Goal: Task Accomplishment & Management: Manage account settings

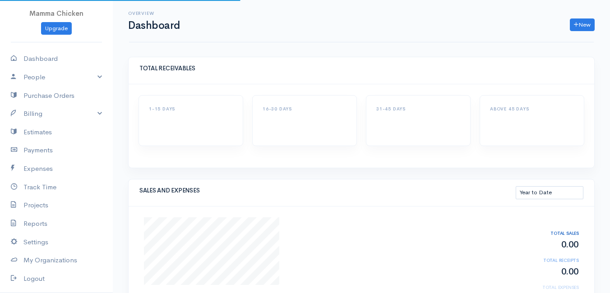
select select "thistoyear"
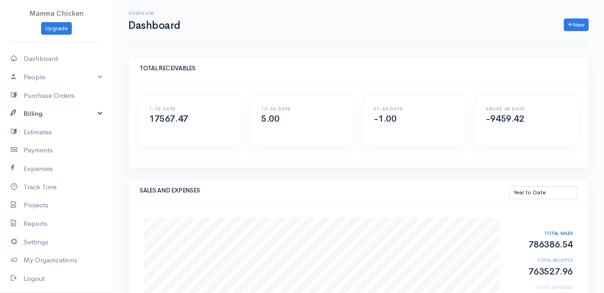
click at [42, 114] on link "Billing" at bounding box center [56, 114] width 113 height 19
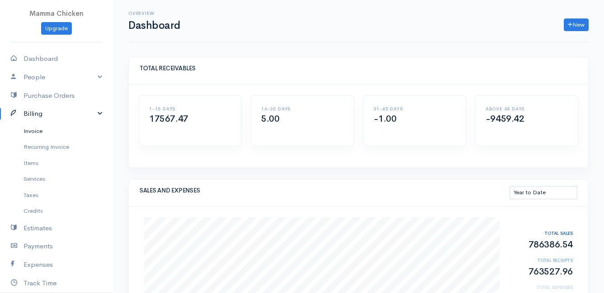
click at [47, 129] on link "Invoice" at bounding box center [56, 131] width 113 height 16
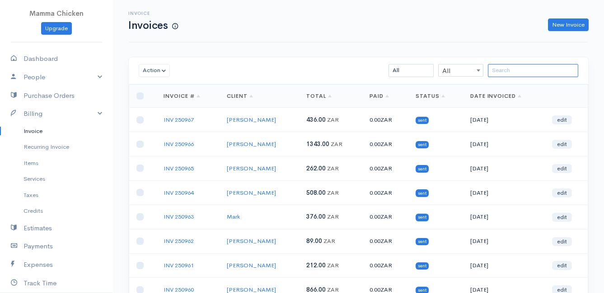
click at [532, 70] on input "search" at bounding box center [533, 70] width 90 height 13
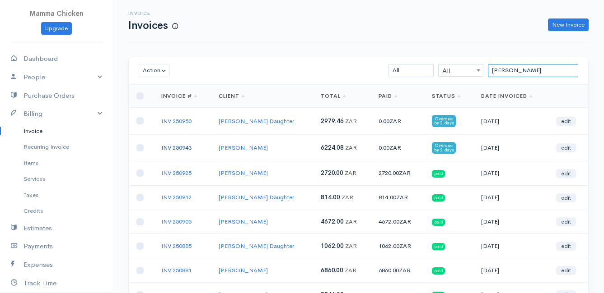
type input "[PERSON_NAME]"
click at [175, 145] on link "INV 250943" at bounding box center [176, 148] width 30 height 8
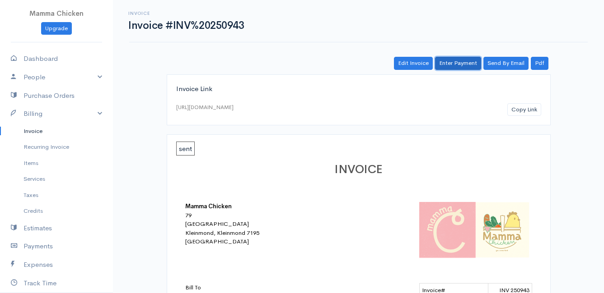
click at [459, 64] on link "Enter Payment" at bounding box center [458, 63] width 46 height 13
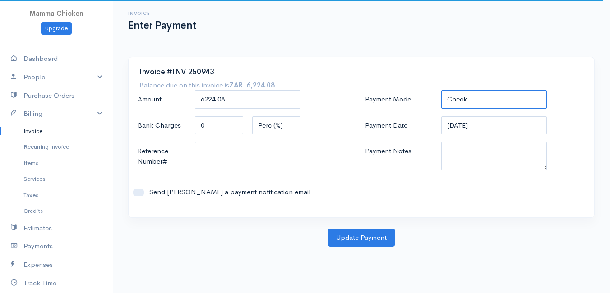
click at [484, 100] on select "Check Bank Transfer Credit Cash Debit ACH VISA MASTERCARD AMEX DISCOVER DINERS …" at bounding box center [495, 99] width 106 height 19
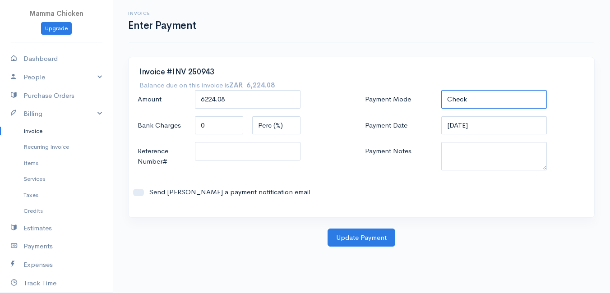
select select "Bank Transfer"
click at [442, 90] on select "Check Bank Transfer Credit Cash Debit ACH VISA MASTERCARD AMEX DISCOVER DINERS …" at bounding box center [495, 99] width 106 height 19
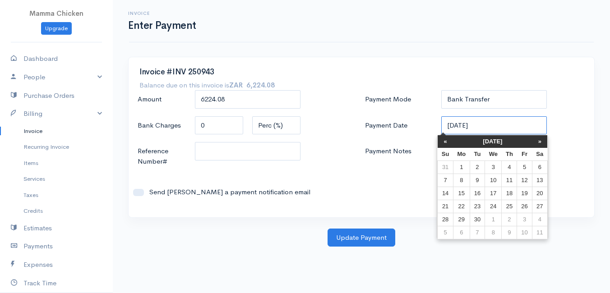
click at [491, 127] on input "[DATE]" at bounding box center [495, 125] width 106 height 19
click at [467, 207] on td "22" at bounding box center [461, 206] width 17 height 13
type input "[DATE]"
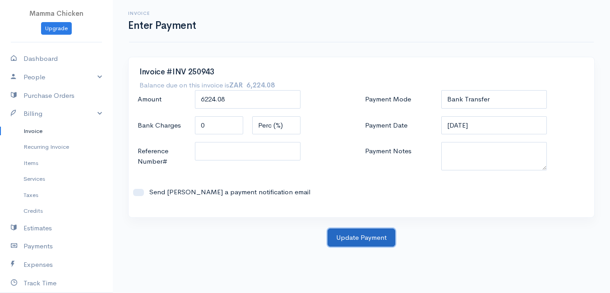
click at [350, 236] on button "Update Payment" at bounding box center [362, 238] width 68 height 19
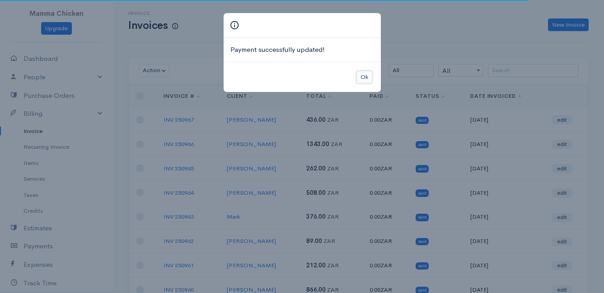
click at [364, 77] on button "Ok" at bounding box center [364, 77] width 16 height 13
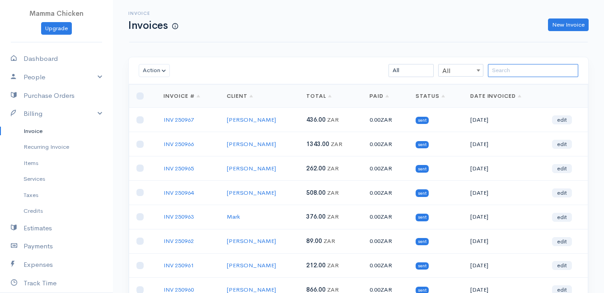
click at [502, 71] on input "search" at bounding box center [533, 70] width 90 height 13
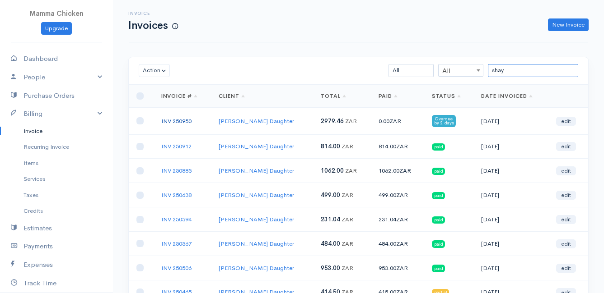
type input "shay"
click at [183, 119] on link "INV 250950" at bounding box center [176, 121] width 30 height 8
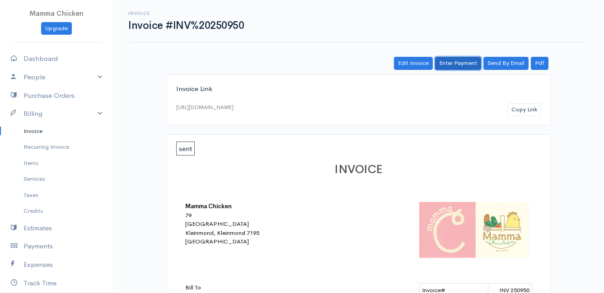
click at [456, 59] on link "Enter Payment" at bounding box center [458, 63] width 46 height 13
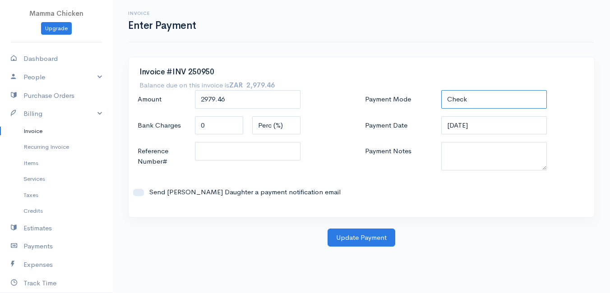
click at [475, 99] on select "Check Bank Transfer Credit Cash Debit ACH VISA MASTERCARD AMEX DISCOVER DINERS …" at bounding box center [495, 99] width 106 height 19
select select "Bank Transfer"
click at [442, 90] on select "Check Bank Transfer Credit Cash Debit ACH VISA MASTERCARD AMEX DISCOVER DINERS …" at bounding box center [495, 99] width 106 height 19
click at [493, 128] on input "[DATE]" at bounding box center [495, 125] width 106 height 19
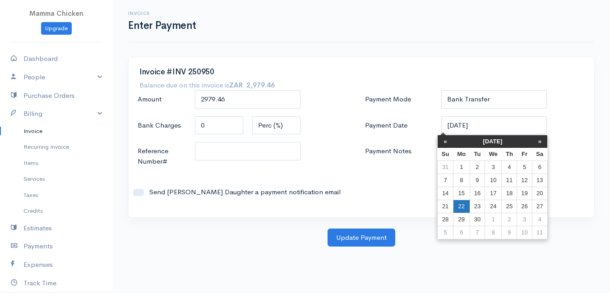
click at [464, 207] on td "22" at bounding box center [461, 206] width 17 height 13
type input "[DATE]"
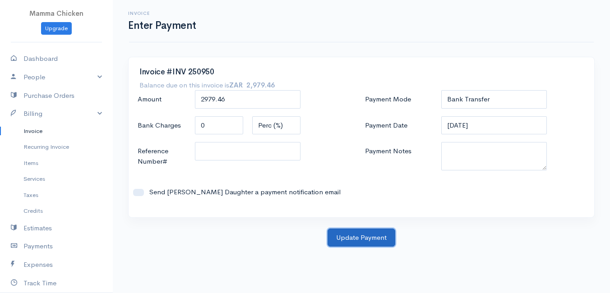
click at [372, 239] on button "Update Payment" at bounding box center [362, 238] width 68 height 19
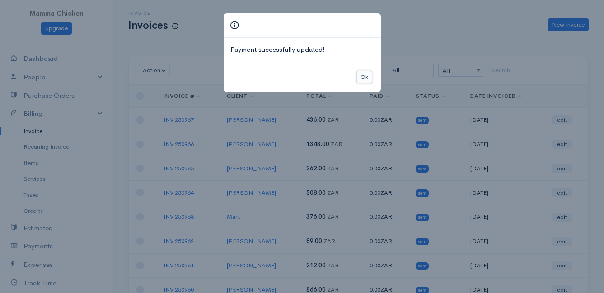
click at [365, 75] on button "Ok" at bounding box center [364, 77] width 16 height 13
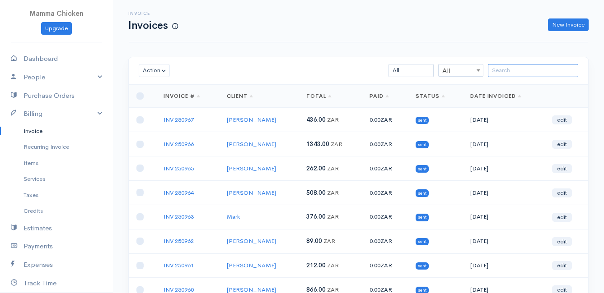
click at [516, 69] on input "search" at bounding box center [533, 70] width 90 height 13
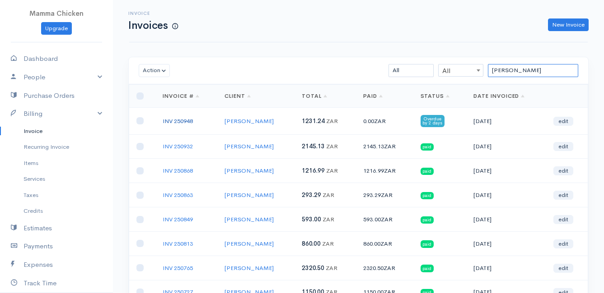
type input "[PERSON_NAME]"
click at [183, 119] on link "INV 250948" at bounding box center [178, 121] width 30 height 8
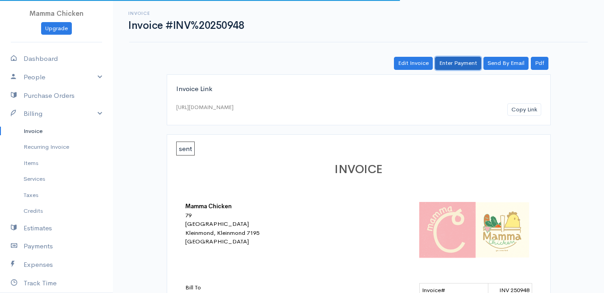
click at [463, 59] on link "Enter Payment" at bounding box center [458, 63] width 46 height 13
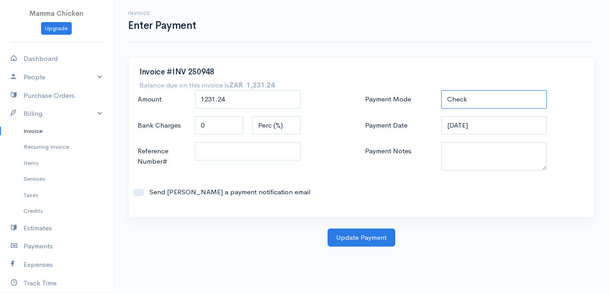
click at [484, 98] on select "Check Bank Transfer Credit Cash Debit ACH VISA MASTERCARD AMEX DISCOVER DINERS …" at bounding box center [495, 99] width 106 height 19
select select "Bank Transfer"
click at [442, 90] on select "Check Bank Transfer Credit Cash Debit ACH VISA MASTERCARD AMEX DISCOVER DINERS …" at bounding box center [495, 99] width 106 height 19
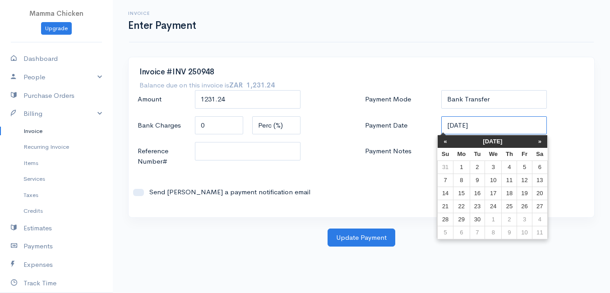
click at [500, 128] on input "[DATE]" at bounding box center [495, 125] width 106 height 19
click at [461, 206] on td "22" at bounding box center [461, 206] width 17 height 13
type input "[DATE]"
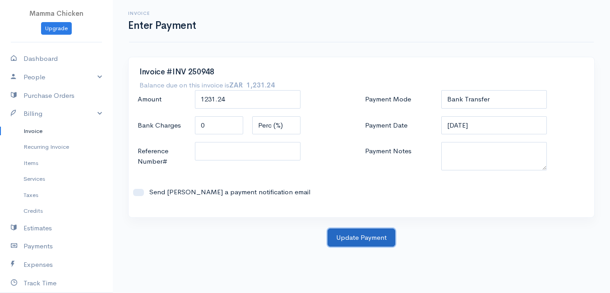
click at [363, 238] on button "Update Payment" at bounding box center [362, 238] width 68 height 19
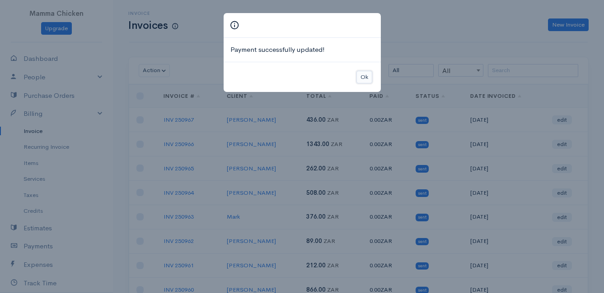
click at [359, 71] on button "Ok" at bounding box center [364, 77] width 16 height 13
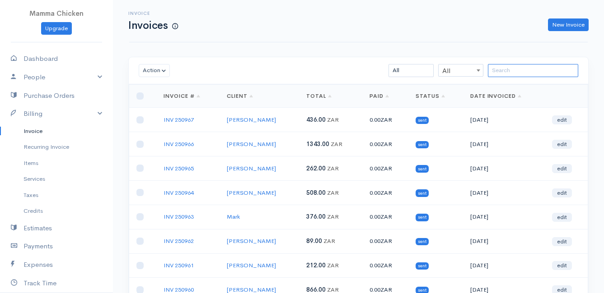
click at [514, 71] on input "search" at bounding box center [533, 70] width 90 height 13
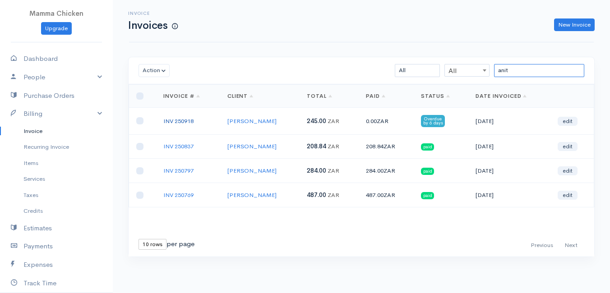
type input "anit"
click at [180, 119] on link "INV 250918" at bounding box center [178, 121] width 30 height 8
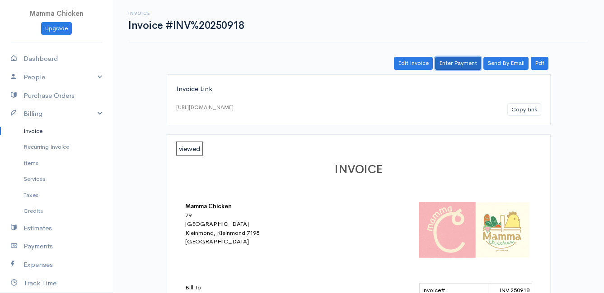
click at [452, 61] on link "Enter Payment" at bounding box center [458, 63] width 46 height 13
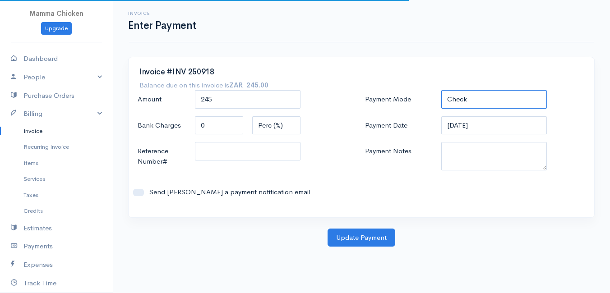
click at [470, 100] on select "Check Bank Transfer Credit Cash Debit ACH VISA MASTERCARD AMEX DISCOVER DINERS …" at bounding box center [495, 99] width 106 height 19
select select "Bank Transfer"
click at [442, 90] on select "Check Bank Transfer Credit Cash Debit ACH VISA MASTERCARD AMEX DISCOVER DINERS …" at bounding box center [495, 99] width 106 height 19
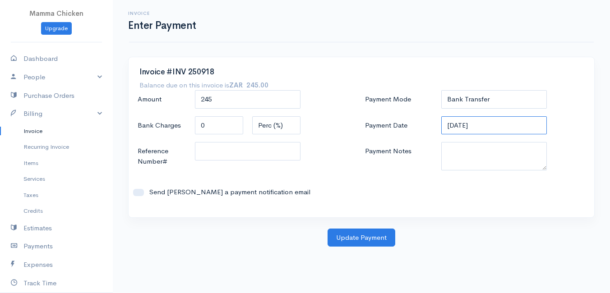
click at [496, 125] on input "[DATE]" at bounding box center [495, 125] width 106 height 19
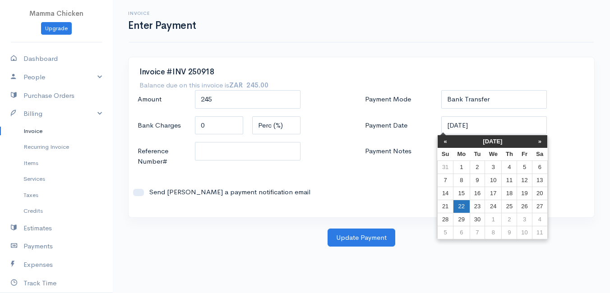
click at [463, 209] on td "22" at bounding box center [461, 206] width 17 height 13
type input "[DATE]"
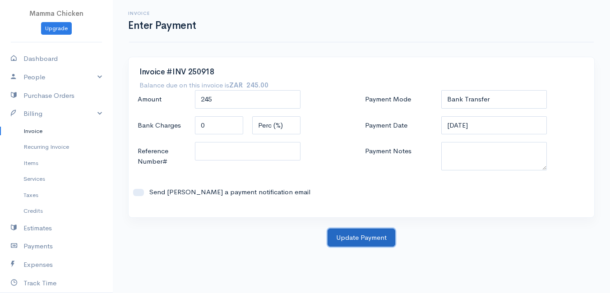
click at [367, 233] on button "Update Payment" at bounding box center [362, 238] width 68 height 19
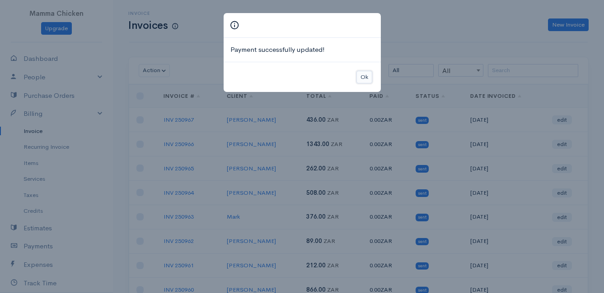
click at [366, 76] on button "Ok" at bounding box center [364, 77] width 16 height 13
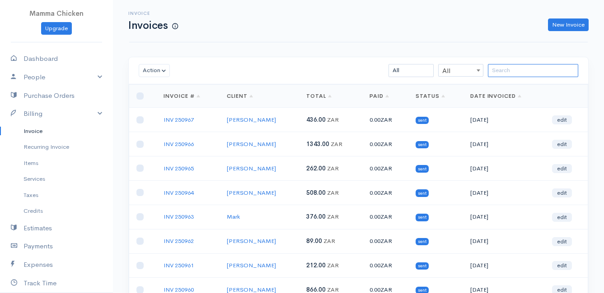
click at [494, 75] on input "search" at bounding box center [533, 70] width 90 height 13
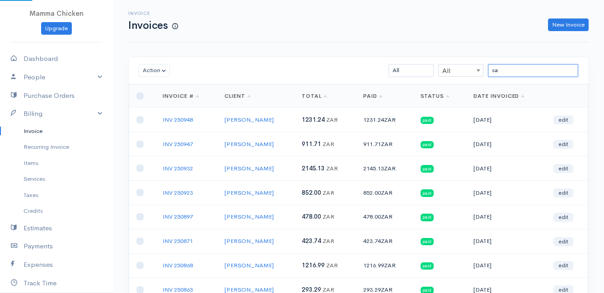
type input "s"
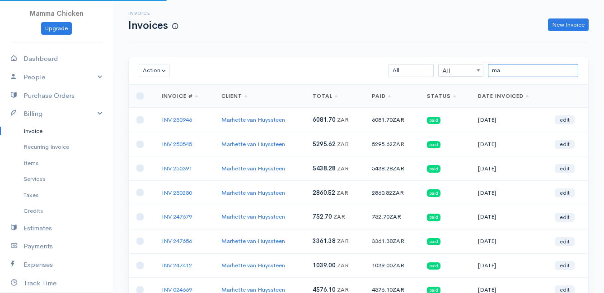
type input "m"
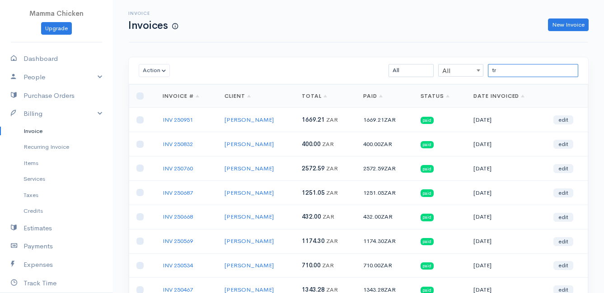
type input "t"
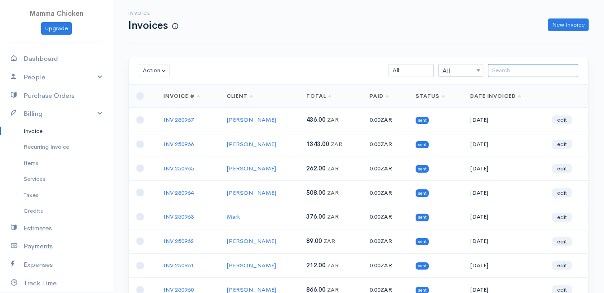
click at [513, 71] on input "search" at bounding box center [533, 70] width 90 height 13
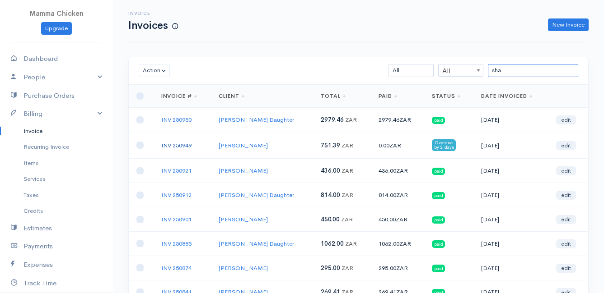
type input "sha"
click at [182, 142] on link "INV 250949" at bounding box center [176, 146] width 30 height 8
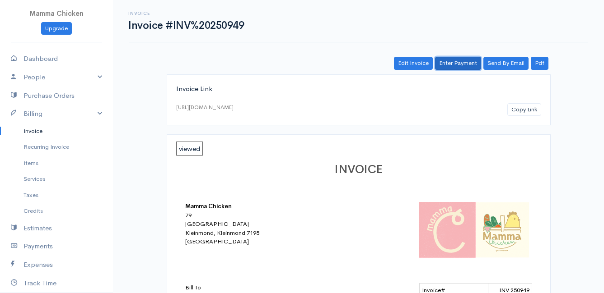
click at [452, 64] on link "Enter Payment" at bounding box center [458, 63] width 46 height 13
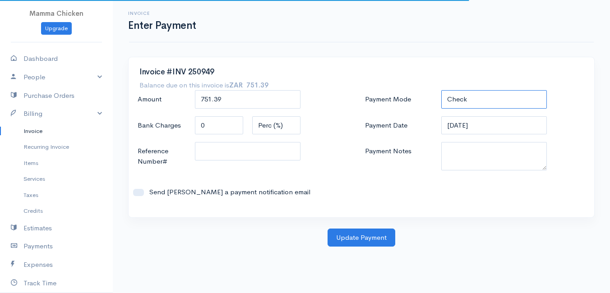
click at [489, 97] on select "Check Bank Transfer Credit Cash Debit ACH VISA MASTERCARD AMEX DISCOVER DINERS …" at bounding box center [495, 99] width 106 height 19
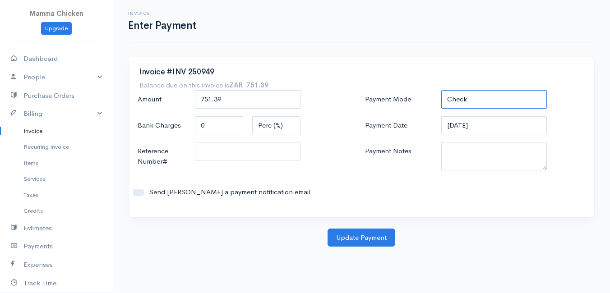
select select "Bank Transfer"
click at [442, 90] on select "Check Bank Transfer Credit Cash Debit ACH VISA MASTERCARD AMEX DISCOVER DINERS …" at bounding box center [495, 99] width 106 height 19
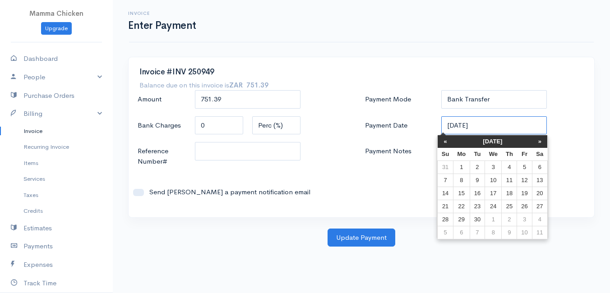
click at [490, 125] on input "[DATE]" at bounding box center [495, 125] width 106 height 19
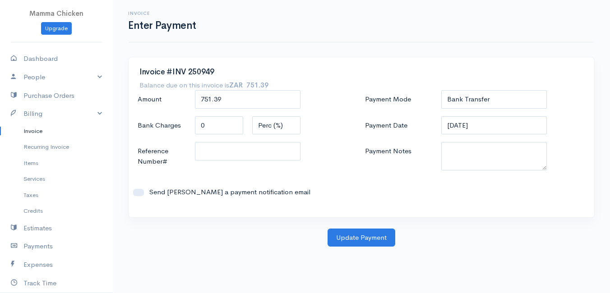
click at [385, 203] on div "Payment Mode Check Bank Transfer Credit Cash Debit ACH VISA MASTERCARD AMEX DIS…" at bounding box center [476, 148] width 228 height 116
click at [365, 236] on button "Update Payment" at bounding box center [362, 238] width 68 height 19
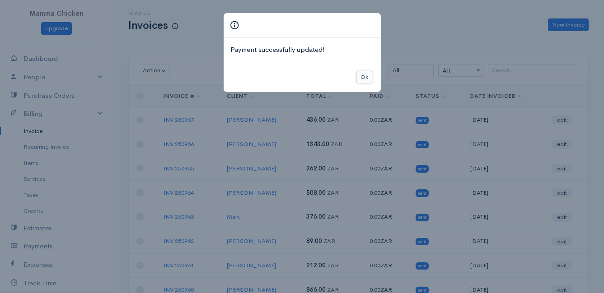
click at [367, 74] on button "Ok" at bounding box center [364, 77] width 16 height 13
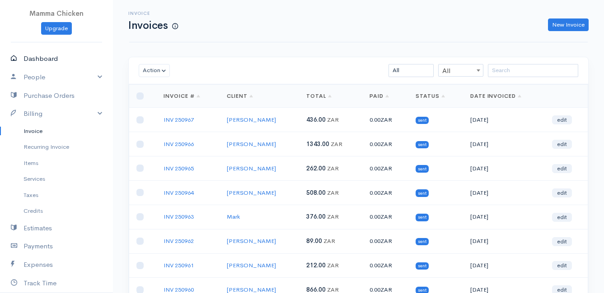
click at [41, 55] on link "Dashboard" at bounding box center [56, 59] width 113 height 19
select select "thistoyear"
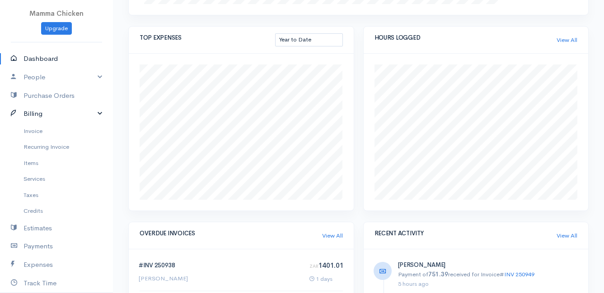
click at [71, 114] on link "Billing" at bounding box center [56, 114] width 113 height 19
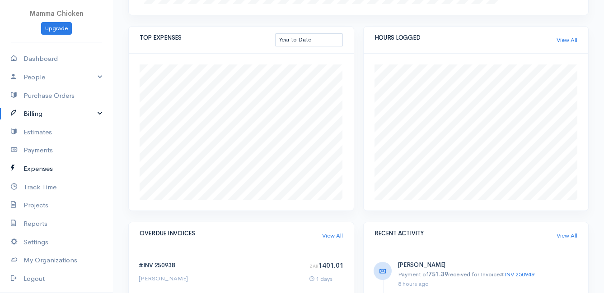
click at [37, 167] on link "Expenses" at bounding box center [56, 169] width 113 height 19
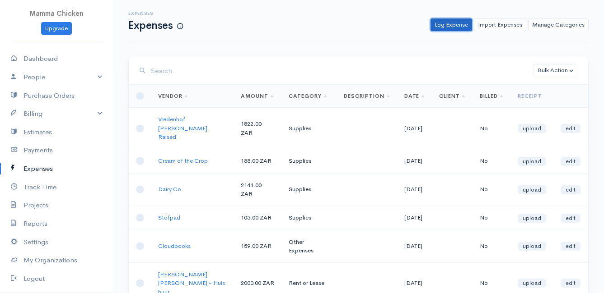
click at [445, 22] on link "Log Expense" at bounding box center [451, 25] width 42 height 13
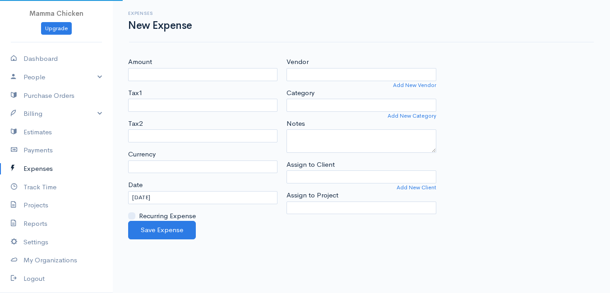
select select "ZAR"
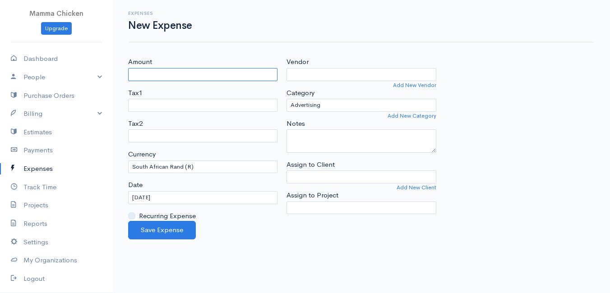
click at [166, 79] on input "Amount" at bounding box center [202, 74] width 149 height 13
type input "18735"
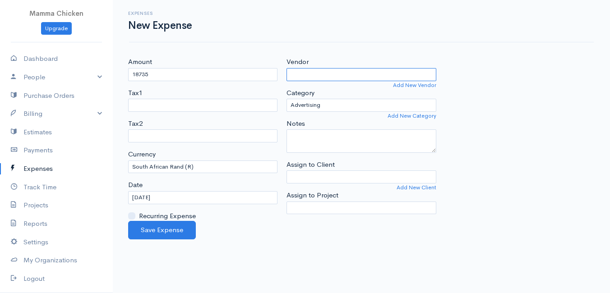
click at [312, 73] on input "Vendor" at bounding box center [361, 74] width 149 height 13
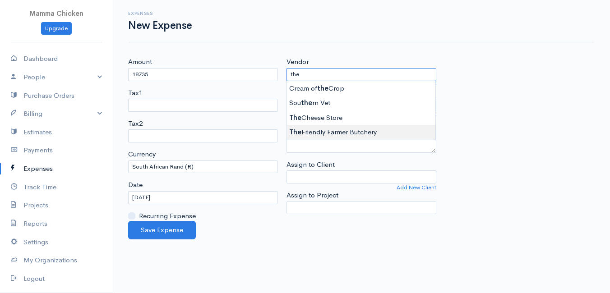
type input "The Friendly Farmer Butchery"
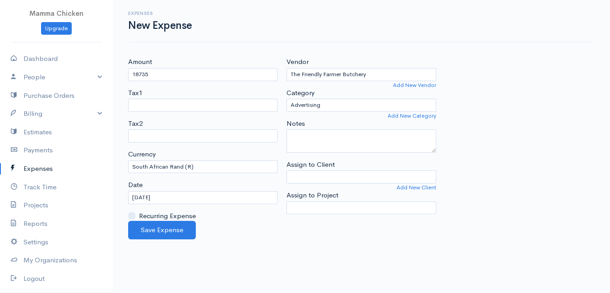
click at [352, 132] on body "Mamma Chicken Upgrade Dashboard People Clients Vendors Staff Users Purchase Ord…" at bounding box center [305, 146] width 610 height 293
click at [327, 104] on select "Advertising Car & Truck Expenses Contractors Education Education and Training E…" at bounding box center [361, 105] width 149 height 13
select select "Supplies"
click at [287, 99] on select "Advertising Car & Truck Expenses Contractors Education Education and Training E…" at bounding box center [361, 105] width 149 height 13
click at [168, 225] on button "Save Expense" at bounding box center [162, 230] width 68 height 19
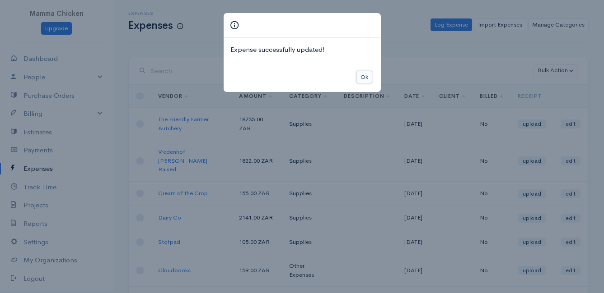
click at [367, 80] on button "Ok" at bounding box center [364, 77] width 16 height 13
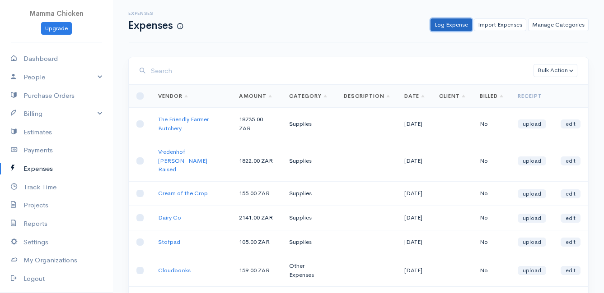
click at [449, 23] on link "Log Expense" at bounding box center [451, 25] width 42 height 13
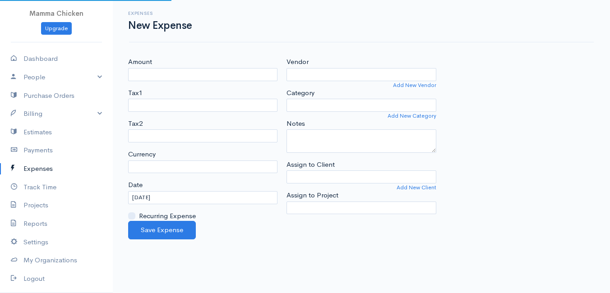
select select "ZAR"
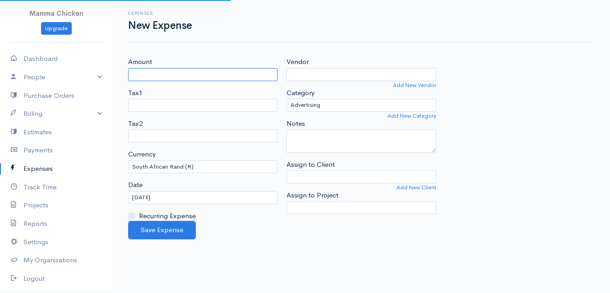
click at [193, 77] on input "Amount" at bounding box center [202, 74] width 149 height 13
type input "737.13"
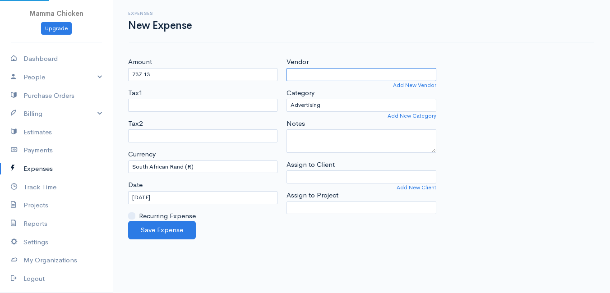
click at [309, 76] on input "Vendor" at bounding box center [361, 74] width 149 height 13
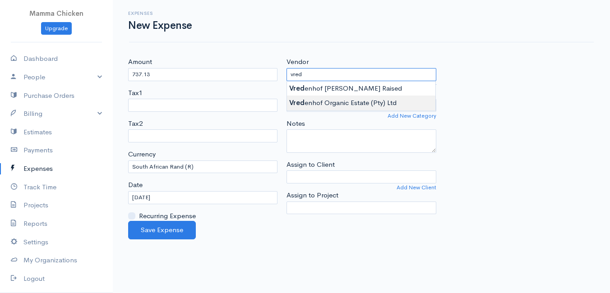
type input "Vredenhof Organic Estate (Pty) Ltd"
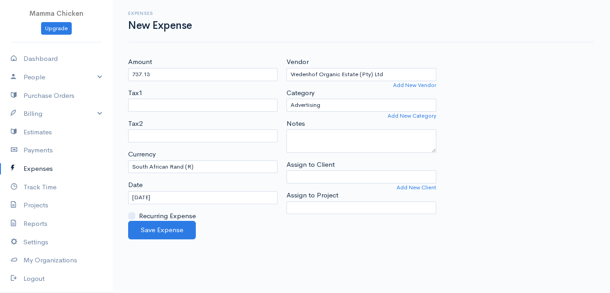
click at [319, 99] on body "Mamma Chicken Upgrade Dashboard People Clients Vendors Staff Users Purchase Ord…" at bounding box center [305, 146] width 610 height 293
click at [324, 105] on select "Advertising Car & Truck Expenses Contractors Education Education and Training E…" at bounding box center [361, 105] width 149 height 13
select select "Supplies"
click at [287, 99] on select "Advertising Car & Truck Expenses Contractors Education Education and Training E…" at bounding box center [361, 105] width 149 height 13
click at [165, 228] on button "Save Expense" at bounding box center [162, 230] width 68 height 19
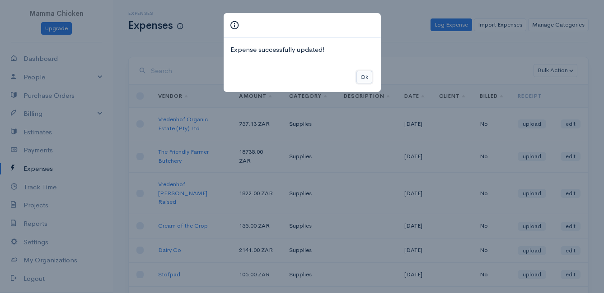
click at [366, 75] on button "Ok" at bounding box center [364, 77] width 16 height 13
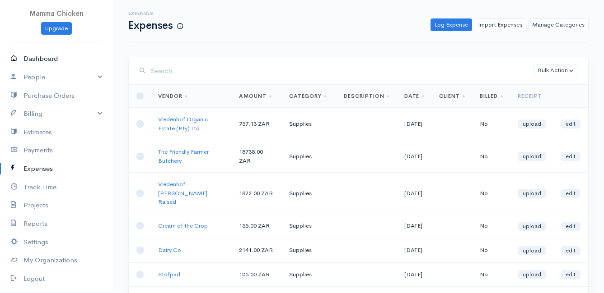
click at [40, 56] on link "Dashboard" at bounding box center [56, 59] width 113 height 19
select select "thistoyear"
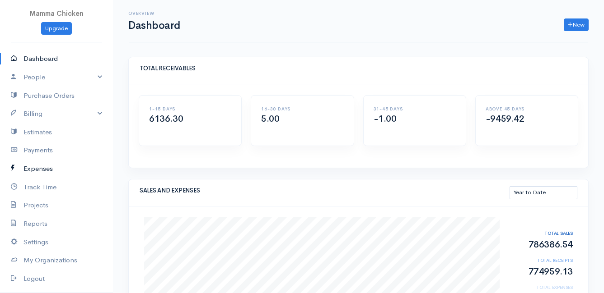
click at [36, 166] on link "Expenses" at bounding box center [56, 169] width 113 height 19
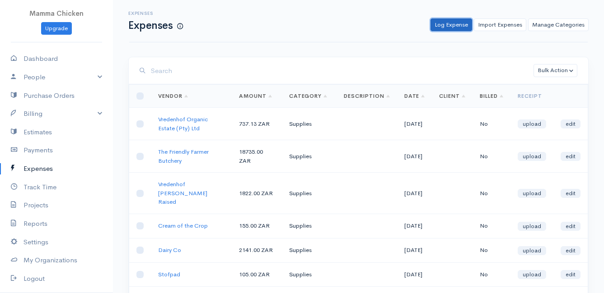
click at [447, 25] on link "Log Expense" at bounding box center [451, 25] width 42 height 13
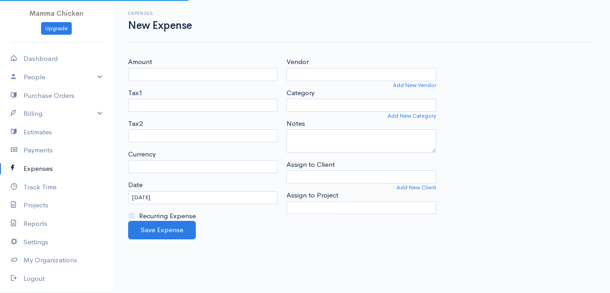
select select "ZAR"
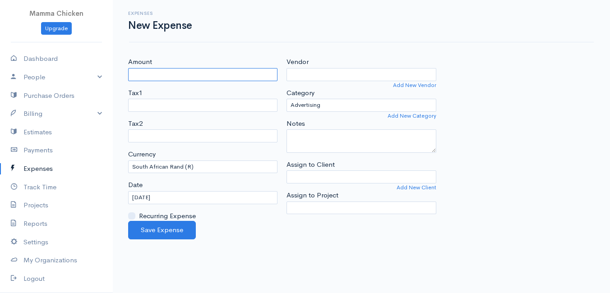
click at [192, 76] on input "Amount" at bounding box center [202, 74] width 149 height 13
type input "263.69"
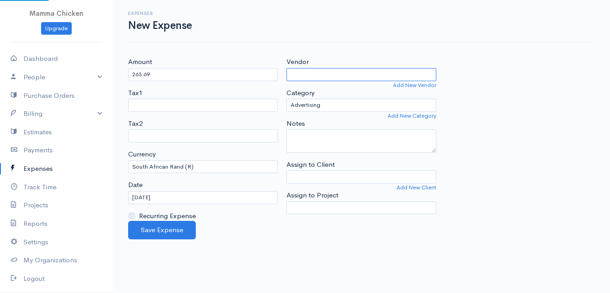
click at [333, 77] on input "Vendor" at bounding box center [361, 74] width 149 height 13
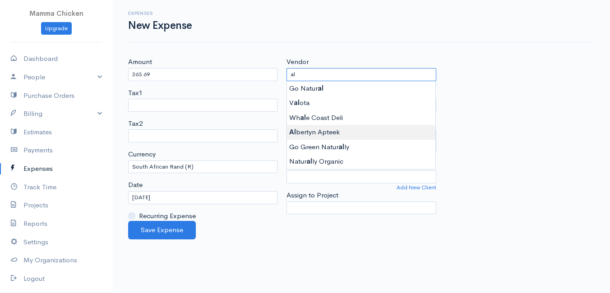
type input "[PERSON_NAME]"
click at [347, 130] on body "Mamma Chicken Upgrade Dashboard People Clients Vendors Staff Users Purchase Ord…" at bounding box center [305, 146] width 610 height 293
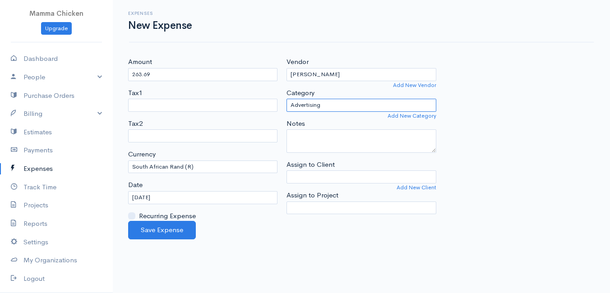
click at [339, 102] on select "Advertising Car & Truck Expenses Contractors Education Education and Training E…" at bounding box center [361, 105] width 149 height 13
select select "Other Expenses"
click at [287, 99] on select "Advertising Car & Truck Expenses Contractors Education Education and Training E…" at bounding box center [361, 105] width 149 height 13
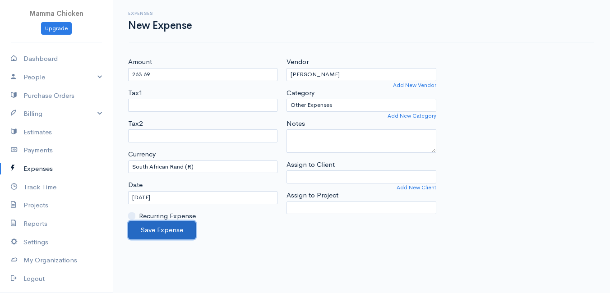
click at [171, 226] on button "Save Expense" at bounding box center [162, 230] width 68 height 19
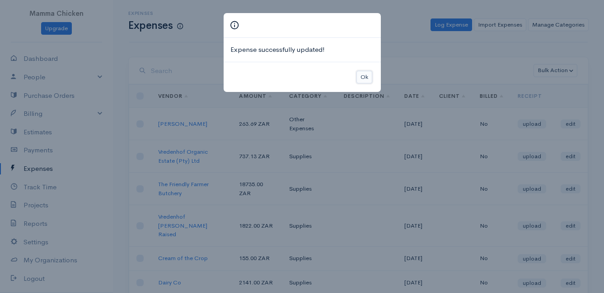
click at [368, 75] on button "Ok" at bounding box center [364, 77] width 16 height 13
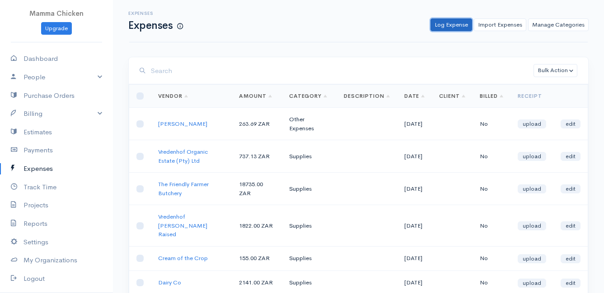
click at [452, 24] on link "Log Expense" at bounding box center [451, 25] width 42 height 13
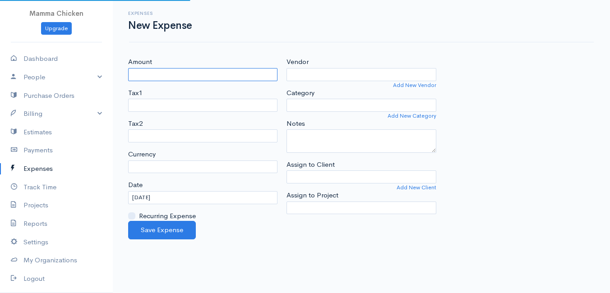
select select "ZAR"
click at [169, 75] on input "Amount" at bounding box center [202, 74] width 149 height 13
type input "315.93"
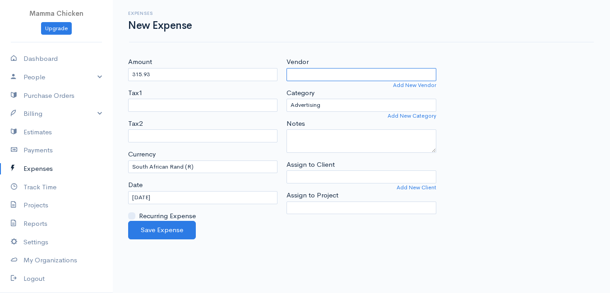
click at [303, 72] on input "Vendor" at bounding box center [361, 74] width 149 height 13
type input "Spar"
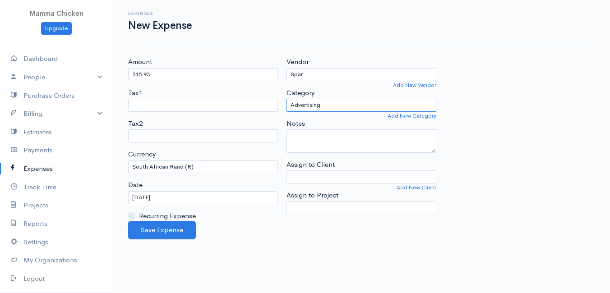
click at [328, 106] on select "Advertising Car & Truck Expenses Contractors Education Education and Training E…" at bounding box center [361, 105] width 149 height 13
select select "Other Expenses"
click at [287, 99] on select "Advertising Car & Truck Expenses Contractors Education Education and Training E…" at bounding box center [361, 105] width 149 height 13
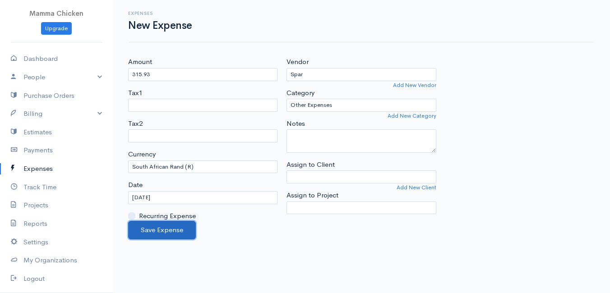
click at [171, 227] on button "Save Expense" at bounding box center [162, 230] width 68 height 19
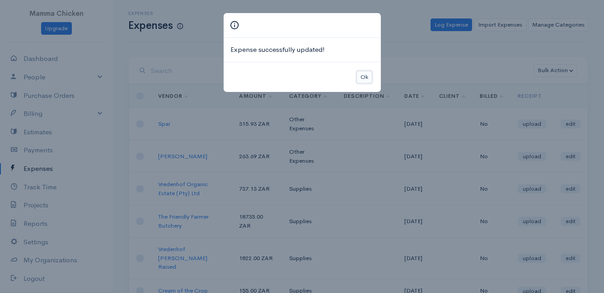
click at [362, 75] on button "Ok" at bounding box center [364, 77] width 16 height 13
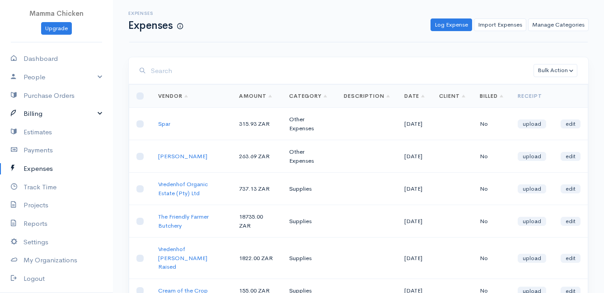
click at [33, 112] on link "Billing" at bounding box center [56, 114] width 113 height 19
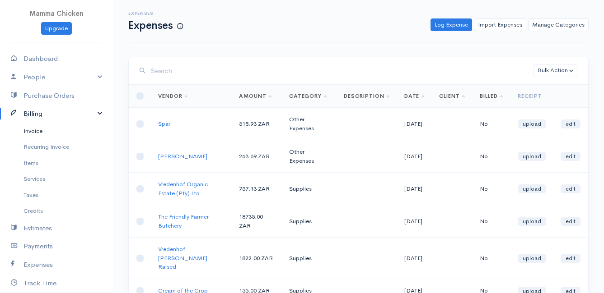
click at [32, 131] on link "Invoice" at bounding box center [56, 131] width 113 height 16
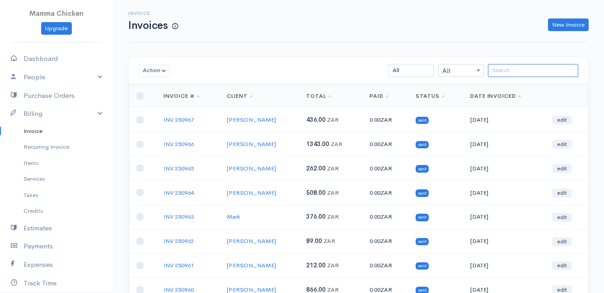
click at [534, 69] on input "search" at bounding box center [533, 70] width 90 height 13
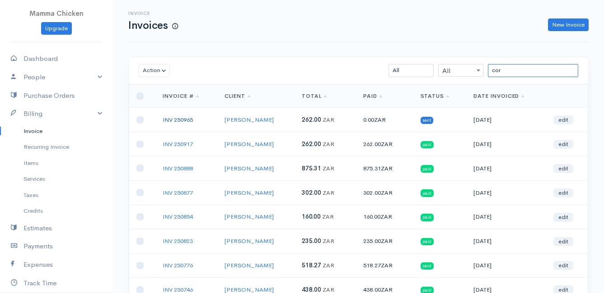
type input "cor"
click at [172, 119] on link "INV 250965" at bounding box center [178, 120] width 30 height 8
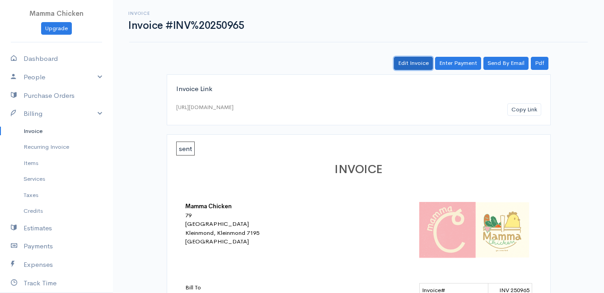
click at [413, 62] on link "Edit Invoice" at bounding box center [413, 63] width 39 height 13
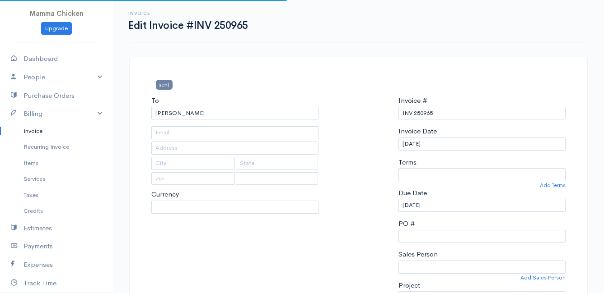
type input "[STREET_ADDRESS][GEOGRAPHIC_DATA][PERSON_NAME]"
type input "[PERSON_NAME] Bay"
type input "7195"
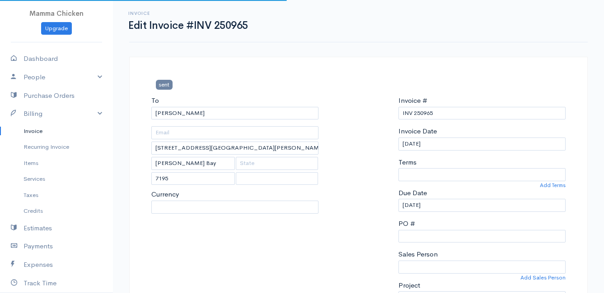
select select
select select "0"
select select "[GEOGRAPHIC_DATA]"
select select "ZAR"
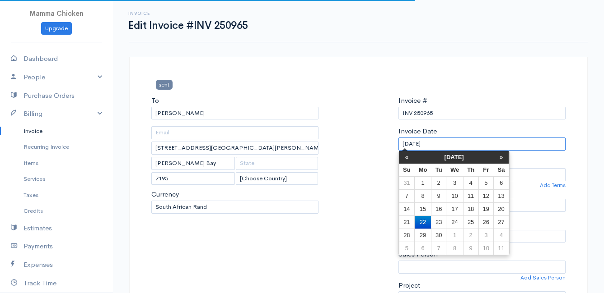
click at [442, 144] on input "[DATE]" at bounding box center [481, 144] width 167 height 13
click at [442, 219] on td "23" at bounding box center [438, 222] width 15 height 13
type input "[DATE]"
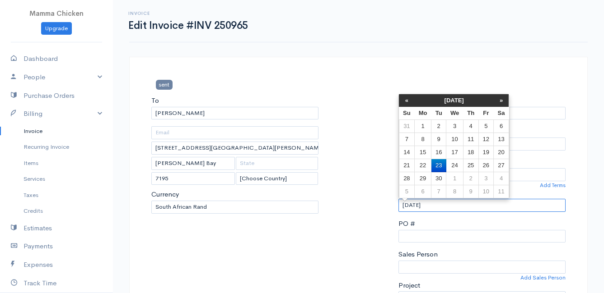
click at [442, 203] on input "[DATE]" at bounding box center [481, 205] width 167 height 13
click at [458, 162] on td "24" at bounding box center [454, 165] width 17 height 13
type input "[DATE]"
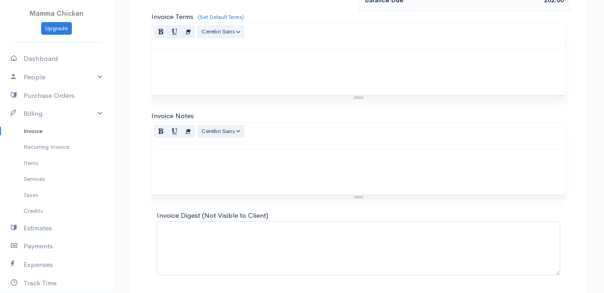
scroll to position [617, 0]
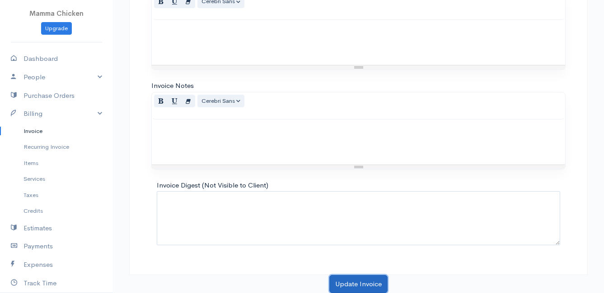
click at [350, 286] on button "Update Invoice" at bounding box center [358, 284] width 58 height 19
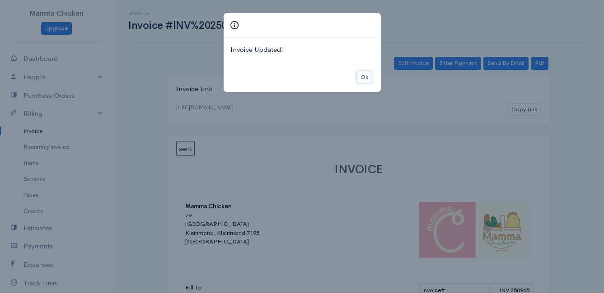
click at [365, 78] on button "Ok" at bounding box center [364, 77] width 16 height 13
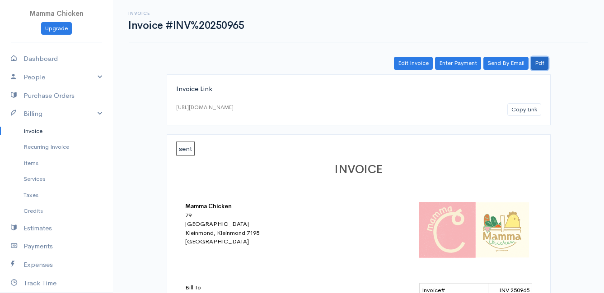
click at [538, 62] on link "Pdf" at bounding box center [540, 63] width 18 height 13
click at [38, 130] on link "Invoice" at bounding box center [56, 131] width 113 height 16
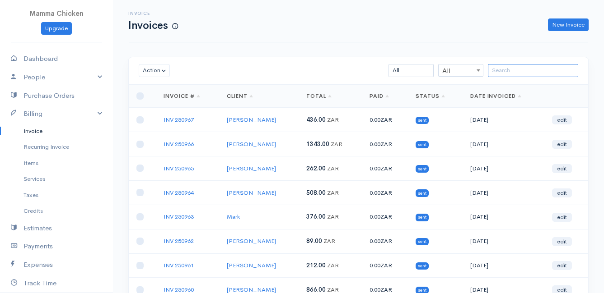
click at [498, 72] on input "search" at bounding box center [533, 70] width 90 height 13
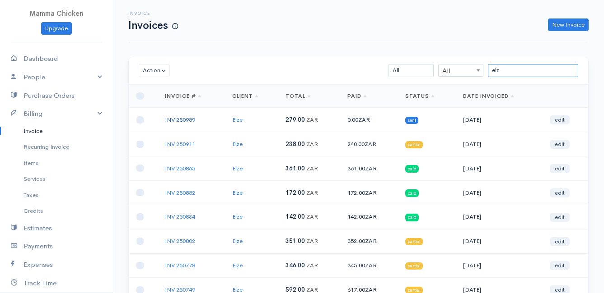
type input "elz"
click at [180, 119] on link "INV 250959" at bounding box center [180, 120] width 30 height 8
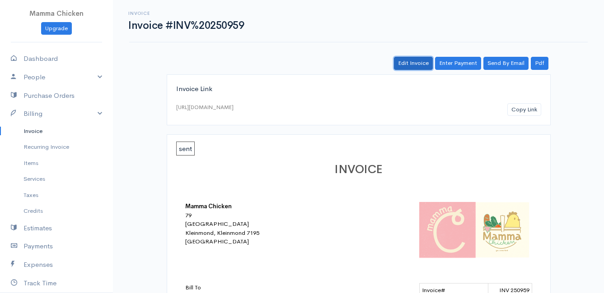
click at [420, 65] on link "Edit Invoice" at bounding box center [413, 63] width 39 height 13
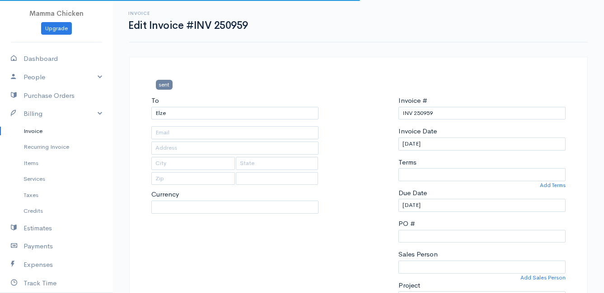
type input "[STREET_ADDRESS]"
type input "Bettys Bay"
type input "7195"
select select
select select "0"
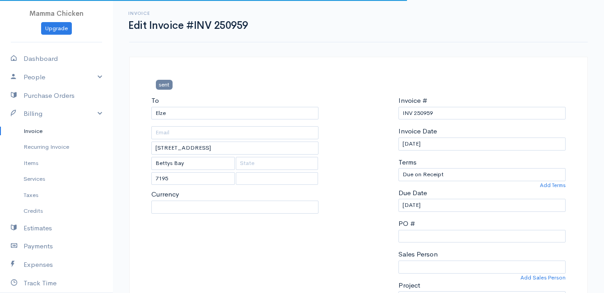
select select "[GEOGRAPHIC_DATA]"
select select "ZAR"
click at [449, 143] on input "[DATE]" at bounding box center [481, 144] width 167 height 13
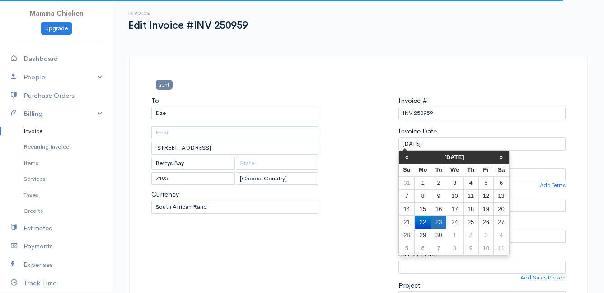
click at [433, 221] on td "23" at bounding box center [438, 222] width 15 height 13
type input "[DATE]"
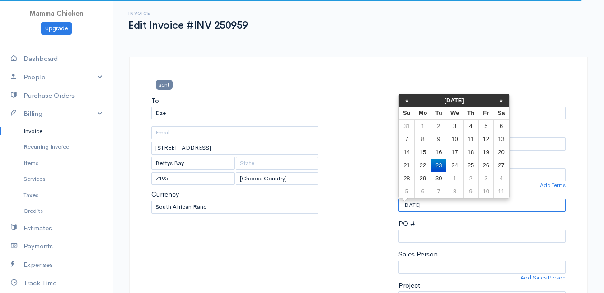
click at [442, 209] on input "[DATE]" at bounding box center [481, 205] width 167 height 13
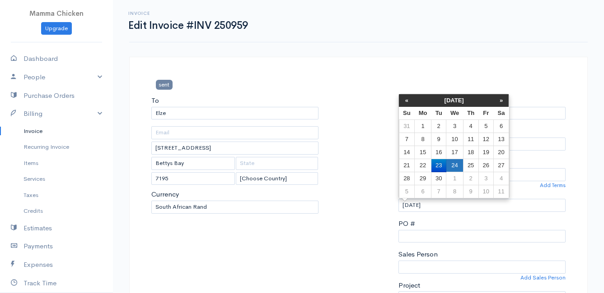
click at [452, 168] on td "24" at bounding box center [454, 165] width 17 height 13
type input "[DATE]"
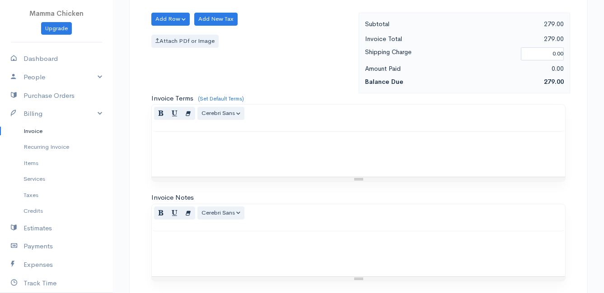
scroll to position [835, 0]
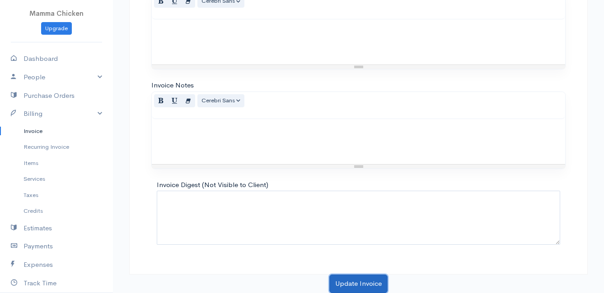
click at [365, 282] on button "Update Invoice" at bounding box center [358, 284] width 58 height 19
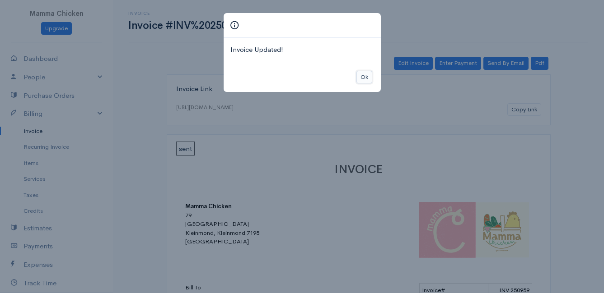
click at [362, 75] on button "Ok" at bounding box center [364, 77] width 16 height 13
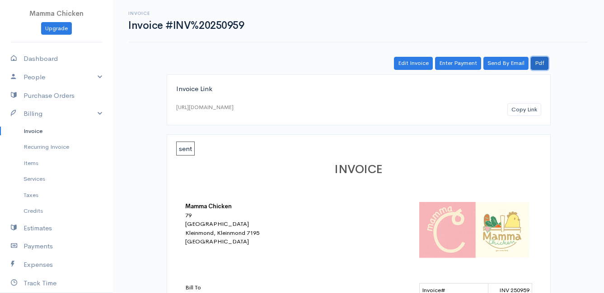
click at [544, 63] on link "Pdf" at bounding box center [540, 63] width 18 height 13
click at [35, 129] on link "Invoice" at bounding box center [56, 131] width 113 height 16
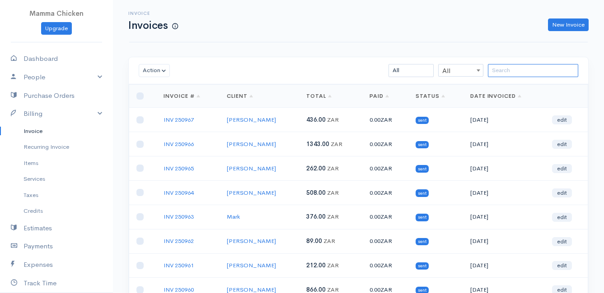
click at [513, 73] on input "search" at bounding box center [533, 70] width 90 height 13
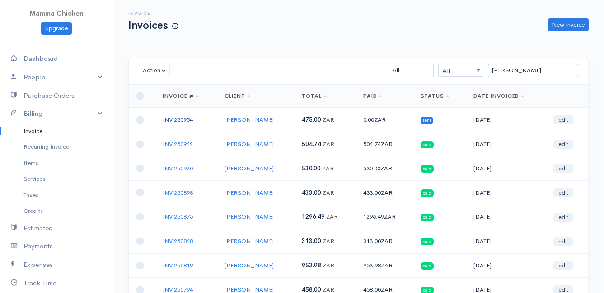
type input "[PERSON_NAME]"
click at [181, 119] on link "INV 250954" at bounding box center [178, 120] width 30 height 8
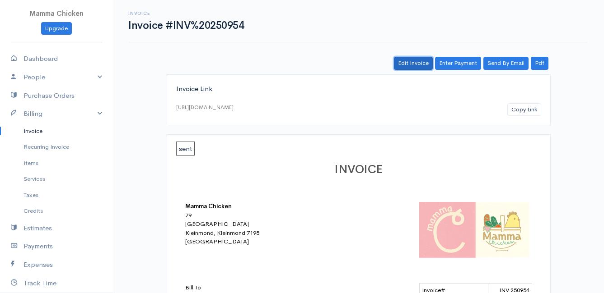
click at [422, 64] on link "Edit Invoice" at bounding box center [413, 63] width 39 height 13
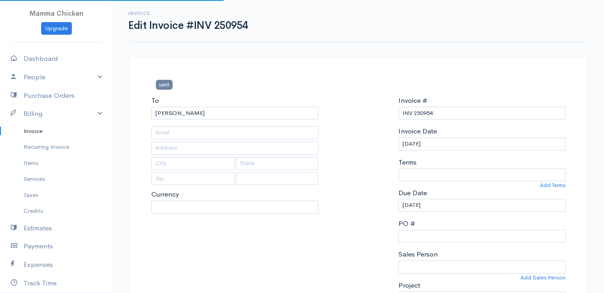
type input "[STREET_ADDRESS]"
type input "Bettys Bay"
type input "7195"
select select
select select "[GEOGRAPHIC_DATA]"
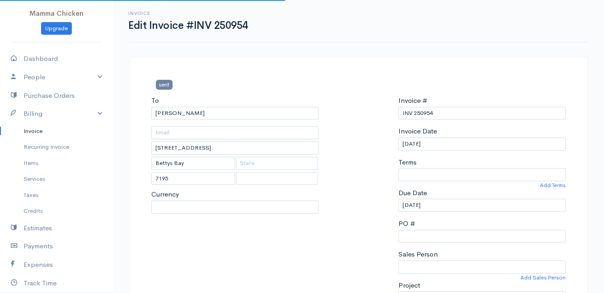
select select "ZAR"
select select "0"
click at [448, 143] on input "[DATE]" at bounding box center [481, 144] width 167 height 13
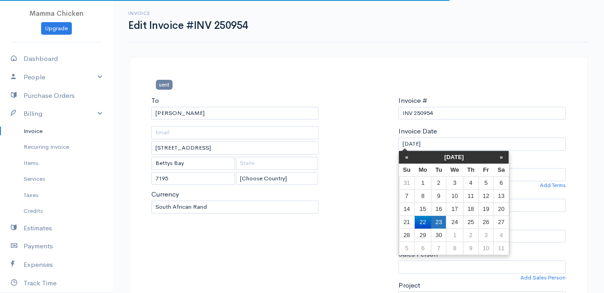
click at [440, 219] on td "23" at bounding box center [438, 222] width 15 height 13
type input "[DATE]"
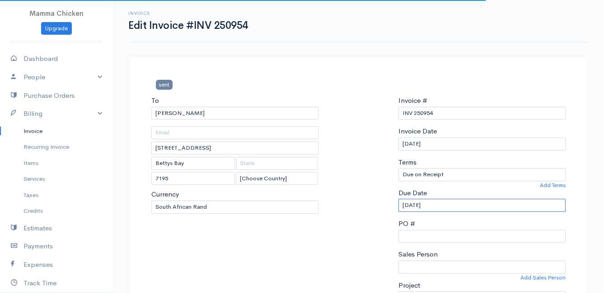
click at [447, 201] on input "[DATE]" at bounding box center [481, 205] width 167 height 13
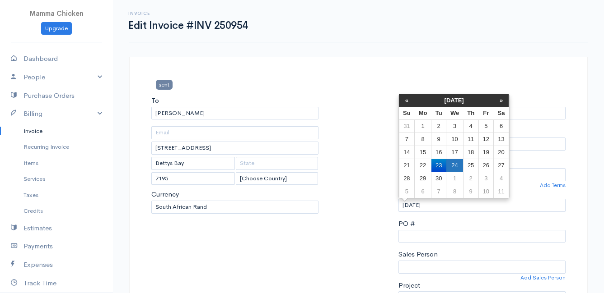
click at [453, 162] on td "24" at bounding box center [454, 165] width 17 height 13
type input "[DATE]"
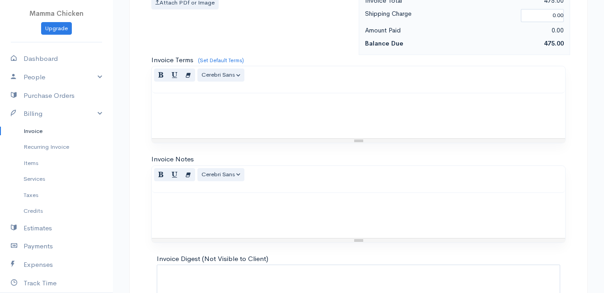
scroll to position [661, 0]
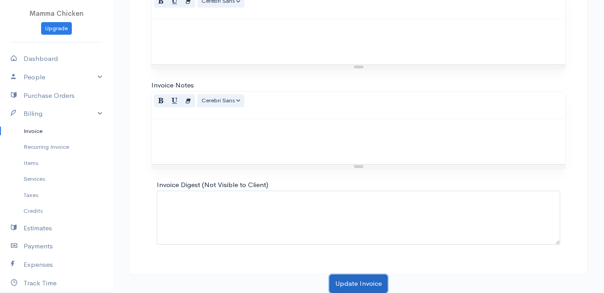
click at [351, 280] on button "Update Invoice" at bounding box center [358, 284] width 58 height 19
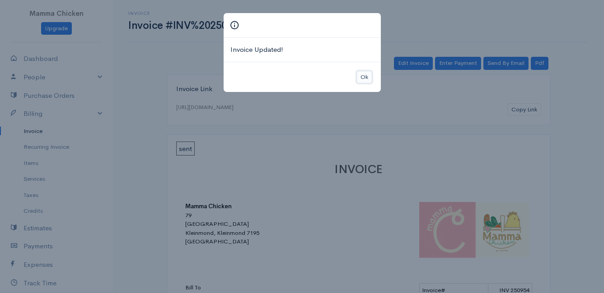
click at [367, 74] on button "Ok" at bounding box center [364, 77] width 16 height 13
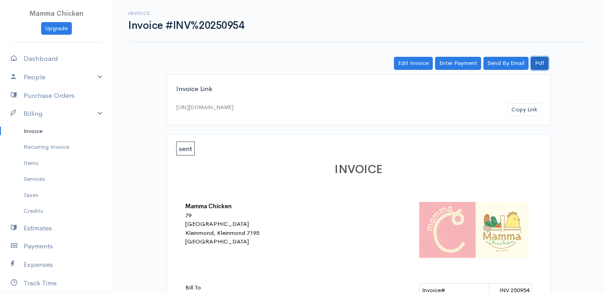
click at [542, 61] on link "Pdf" at bounding box center [540, 63] width 18 height 13
click at [28, 132] on link "Invoice" at bounding box center [56, 131] width 113 height 16
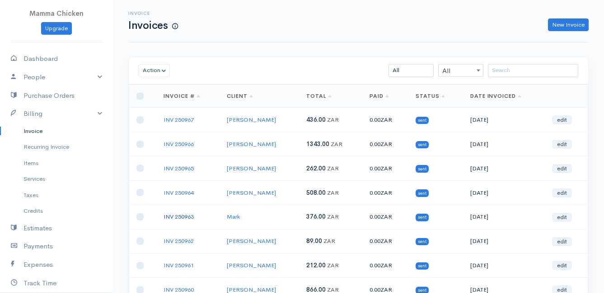
click at [168, 218] on link "INV 250963" at bounding box center [178, 217] width 30 height 8
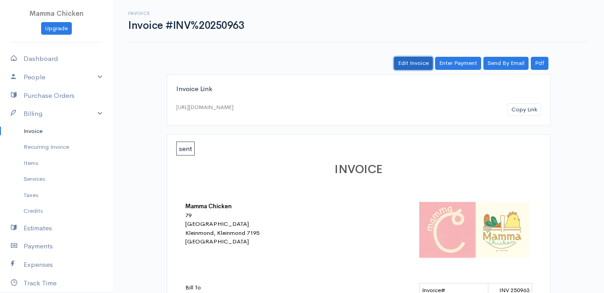
click at [421, 62] on link "Edit Invoice" at bounding box center [413, 63] width 39 height 13
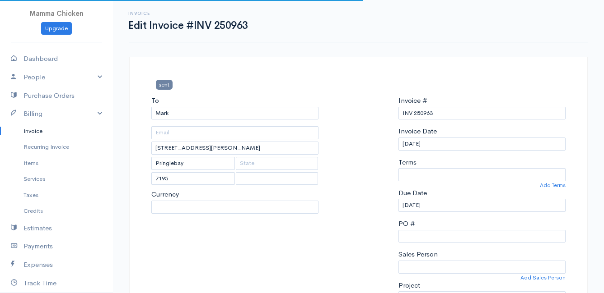
select select
select select "[GEOGRAPHIC_DATA]"
select select "ZAR"
select select "0"
click at [461, 143] on input "[DATE]" at bounding box center [481, 144] width 167 height 13
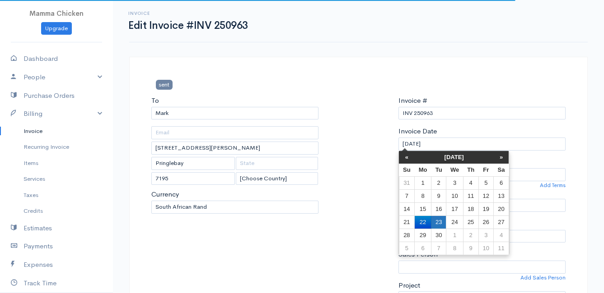
click at [440, 224] on td "23" at bounding box center [438, 222] width 15 height 13
type input "[DATE]"
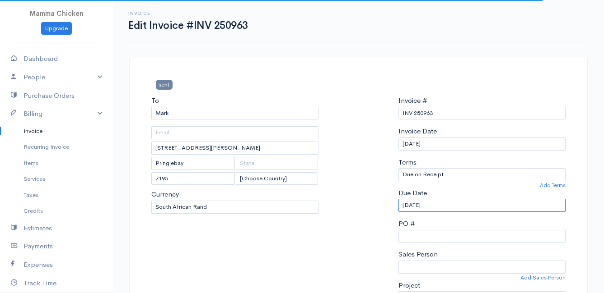
click at [441, 207] on input "[DATE]" at bounding box center [481, 205] width 167 height 13
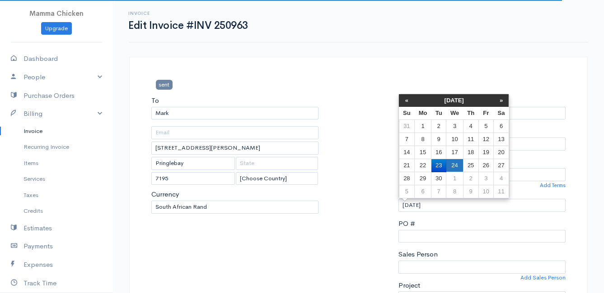
click at [453, 163] on td "24" at bounding box center [454, 165] width 17 height 13
type input "[DATE]"
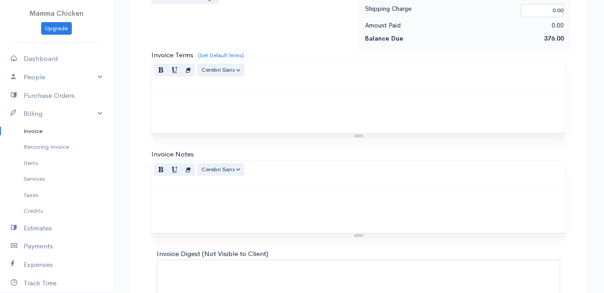
scroll to position [791, 0]
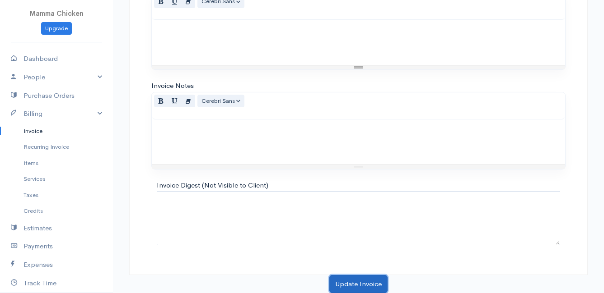
click at [350, 281] on button "Update Invoice" at bounding box center [358, 284] width 58 height 19
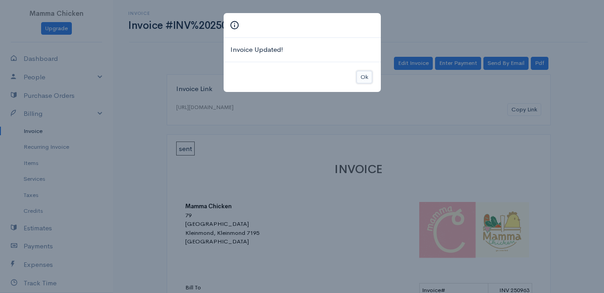
click at [363, 79] on button "Ok" at bounding box center [364, 77] width 16 height 13
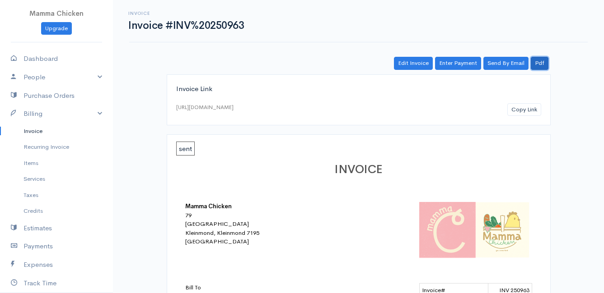
click at [543, 63] on link "Pdf" at bounding box center [540, 63] width 18 height 13
click at [31, 128] on link "Invoice" at bounding box center [56, 131] width 113 height 16
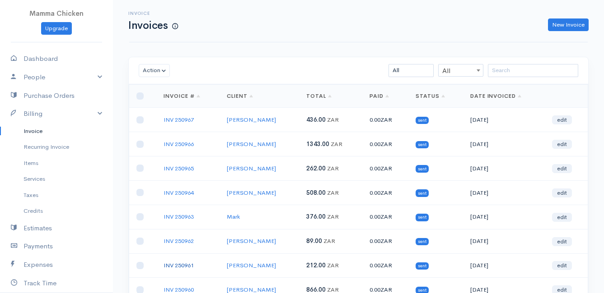
click at [180, 265] on link "INV 250961" at bounding box center [178, 266] width 30 height 8
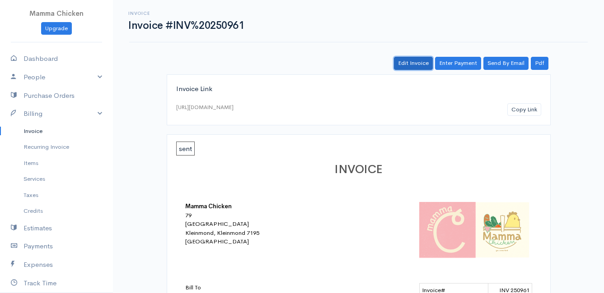
click at [416, 64] on link "Edit Invoice" at bounding box center [413, 63] width 39 height 13
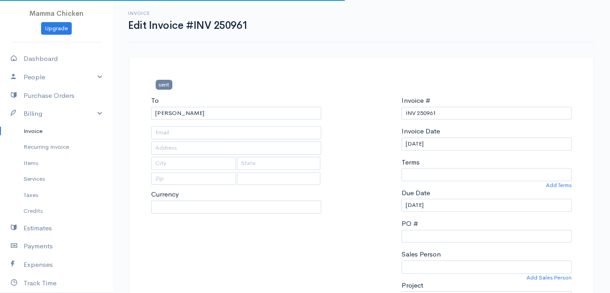
type input "[STREET_ADDRESS]"
type input "[PERSON_NAME] Bay"
type input "7195"
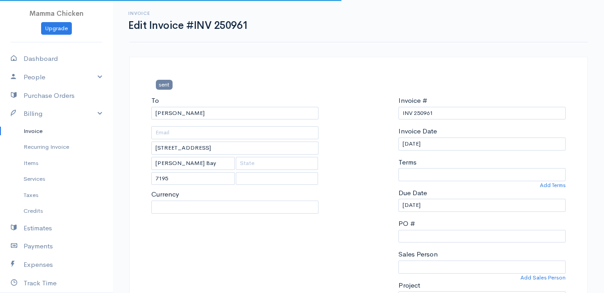
select select
select select "0"
select select "[GEOGRAPHIC_DATA]"
select select "ZAR"
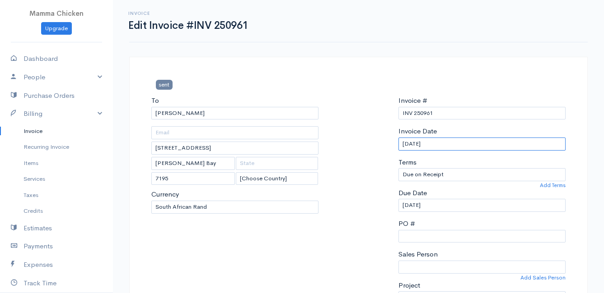
click at [450, 139] on input "[DATE]" at bounding box center [481, 144] width 167 height 13
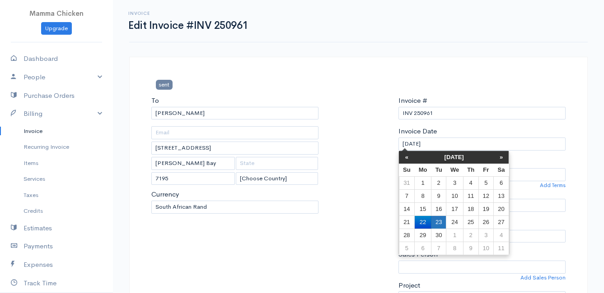
click at [437, 221] on td "23" at bounding box center [438, 222] width 15 height 13
type input "[DATE]"
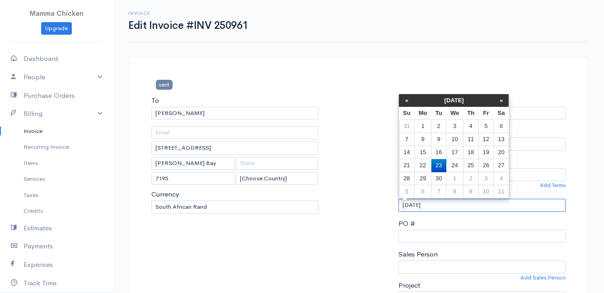
click at [443, 204] on input "[DATE]" at bounding box center [481, 205] width 167 height 13
click at [456, 164] on td "24" at bounding box center [454, 165] width 17 height 13
type input "[DATE]"
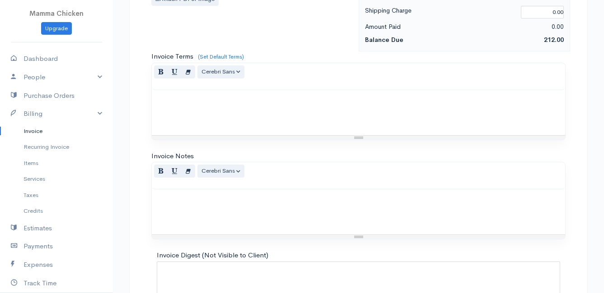
scroll to position [748, 0]
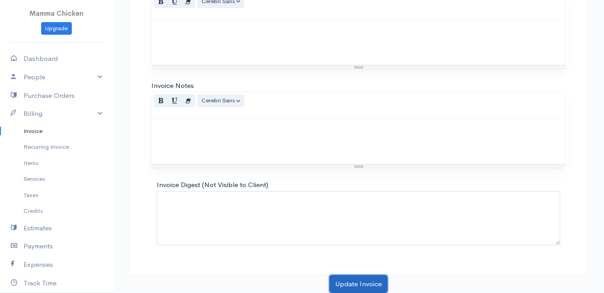
click at [359, 282] on button "Update Invoice" at bounding box center [358, 284] width 58 height 19
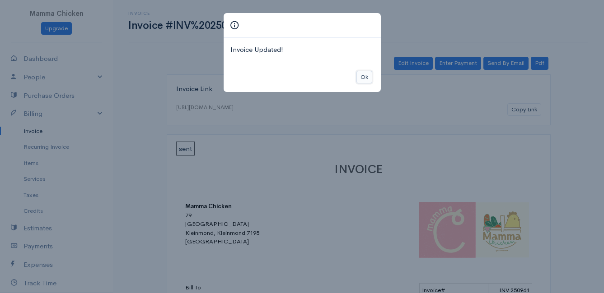
click at [368, 77] on button "Ok" at bounding box center [364, 77] width 16 height 13
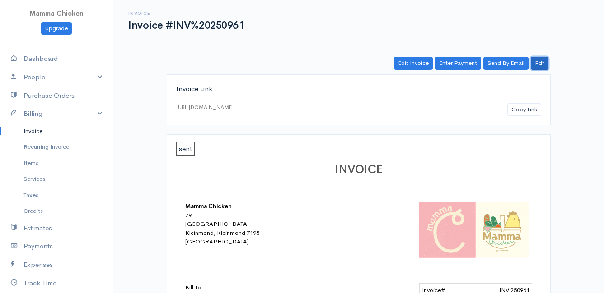
click at [541, 62] on link "Pdf" at bounding box center [540, 63] width 18 height 13
click at [33, 129] on link "Invoice" at bounding box center [56, 131] width 113 height 16
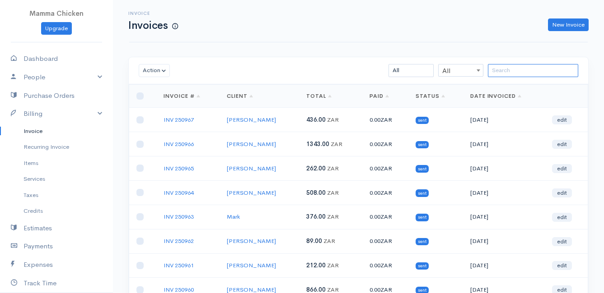
click at [517, 68] on input "search" at bounding box center [533, 70] width 90 height 13
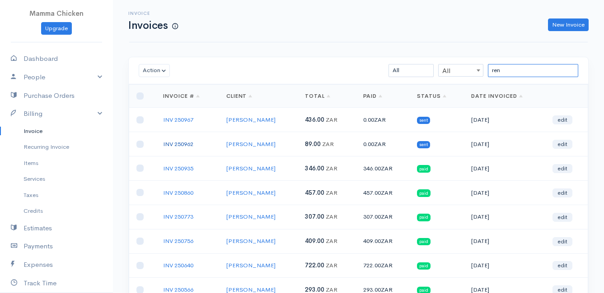
type input "ren"
click at [171, 143] on link "INV 250962" at bounding box center [178, 144] width 30 height 8
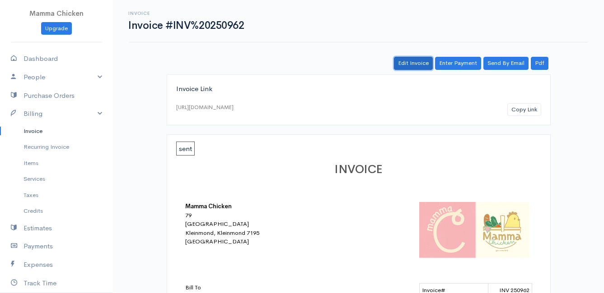
click at [416, 65] on link "Edit Invoice" at bounding box center [413, 63] width 39 height 13
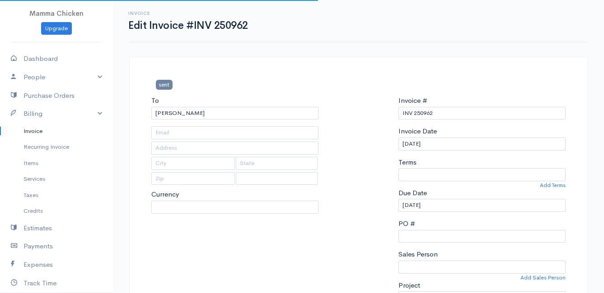
type input "[STREET_ADDRESS][PERSON_NAME]"
type input "[PERSON_NAME] Bay"
type input "7195"
select select
select select "[GEOGRAPHIC_DATA]"
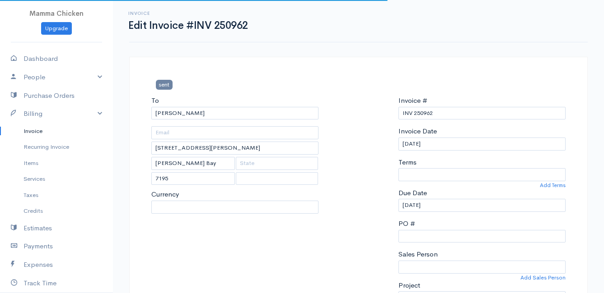
select select "ZAR"
select select "0"
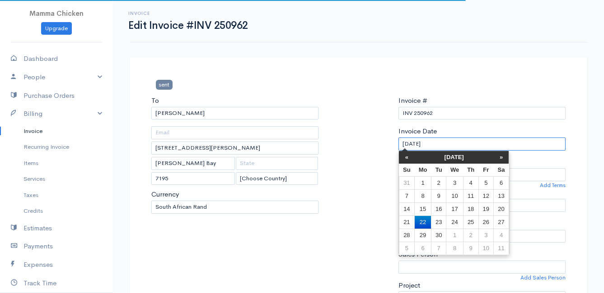
click at [442, 142] on input "[DATE]" at bounding box center [481, 144] width 167 height 13
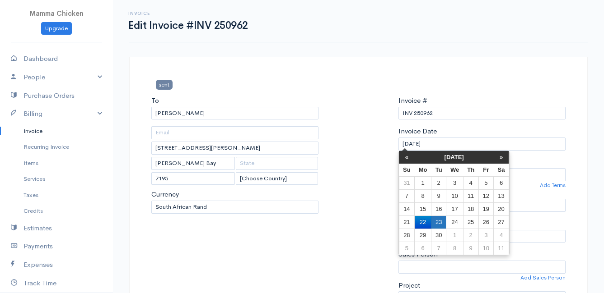
click at [434, 220] on td "23" at bounding box center [438, 222] width 15 height 13
type input "[DATE]"
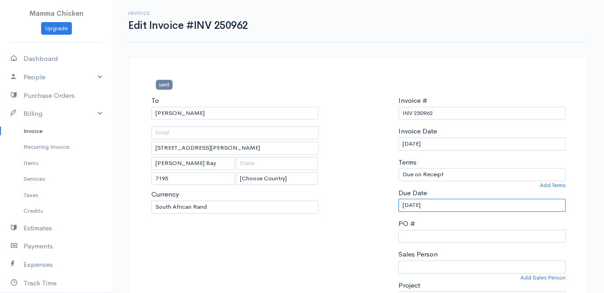
click at [442, 207] on input "[DATE]" at bounding box center [481, 205] width 167 height 13
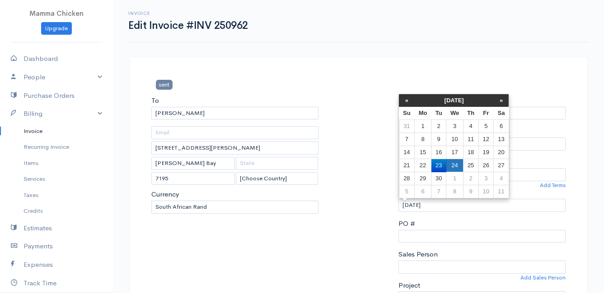
click at [457, 163] on td "24" at bounding box center [454, 165] width 17 height 13
type input "[DATE]"
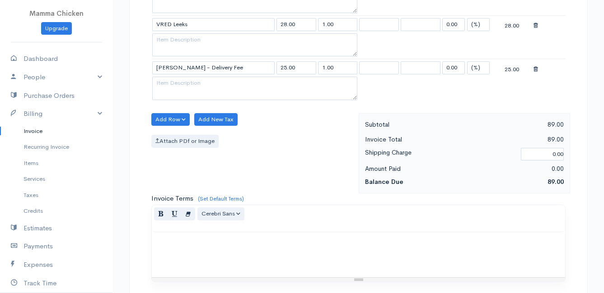
scroll to position [574, 0]
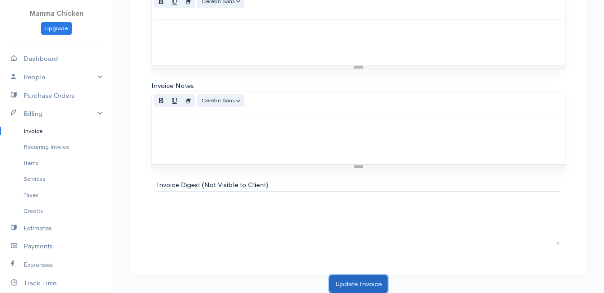
click at [353, 287] on button "Update Invoice" at bounding box center [358, 284] width 58 height 19
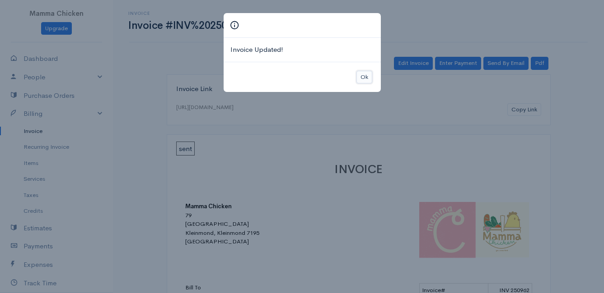
click at [363, 78] on button "Ok" at bounding box center [364, 77] width 16 height 13
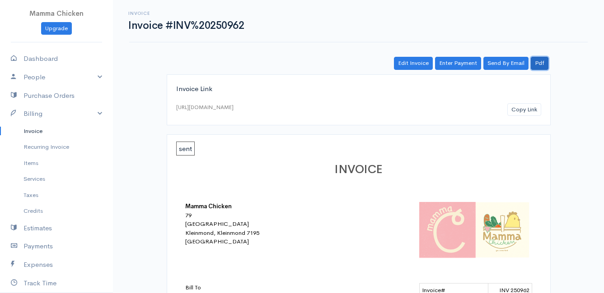
click at [544, 60] on link "Pdf" at bounding box center [540, 63] width 18 height 13
click at [42, 128] on link "Invoice" at bounding box center [56, 131] width 113 height 16
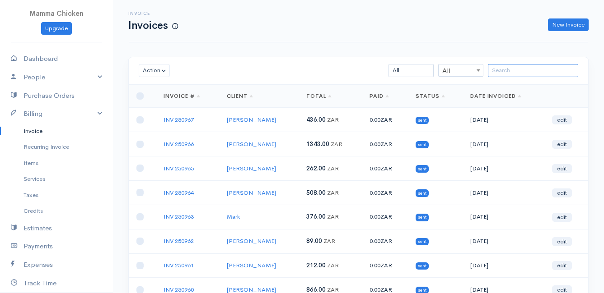
click at [514, 74] on input "search" at bounding box center [533, 70] width 90 height 13
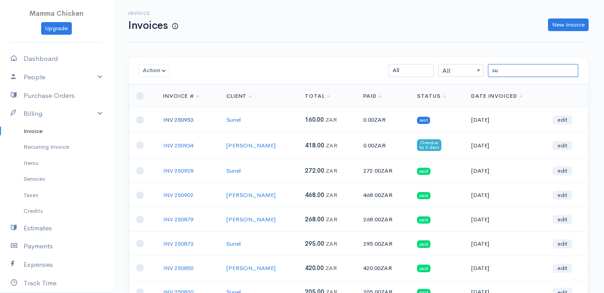
type input "su"
click at [190, 118] on link "INV 250953" at bounding box center [178, 120] width 30 height 8
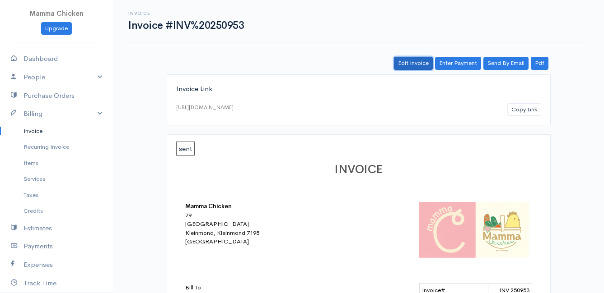
click at [415, 63] on link "Edit Invoice" at bounding box center [413, 63] width 39 height 13
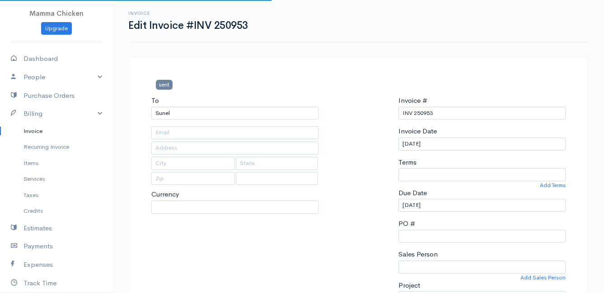
type input "[STREET_ADDRESS]"
type input "Kleinmond"
type input "7195"
select select
select select "[GEOGRAPHIC_DATA]"
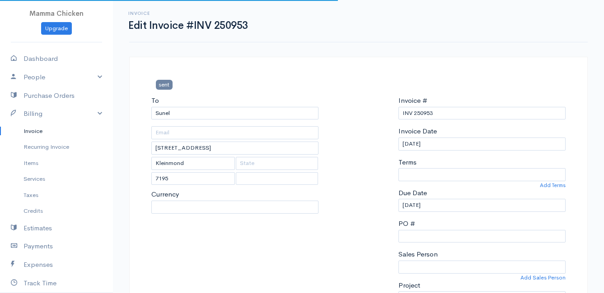
select select "ZAR"
select select "0"
click at [442, 145] on input "[DATE]" at bounding box center [481, 144] width 167 height 13
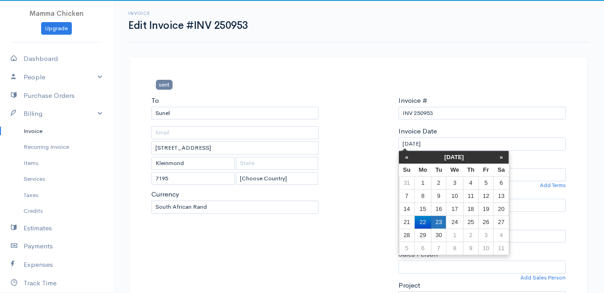
click at [442, 222] on td "23" at bounding box center [438, 222] width 15 height 13
type input "[DATE]"
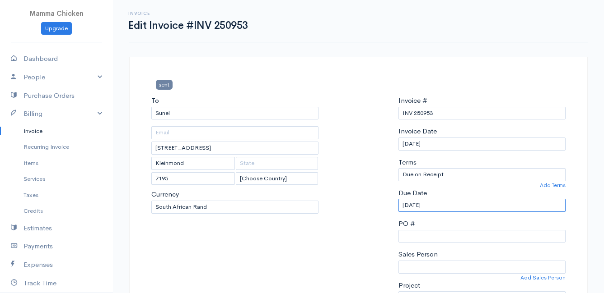
click at [445, 206] on input "[DATE]" at bounding box center [481, 205] width 167 height 13
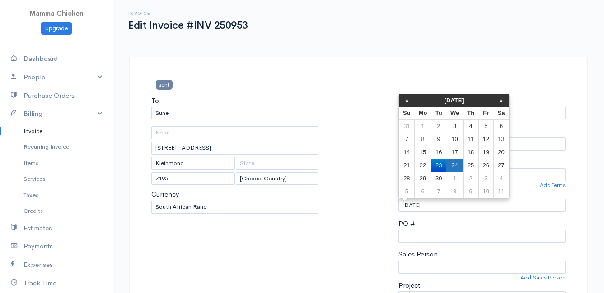
click at [457, 163] on td "24" at bounding box center [454, 165] width 17 height 13
type input "[DATE]"
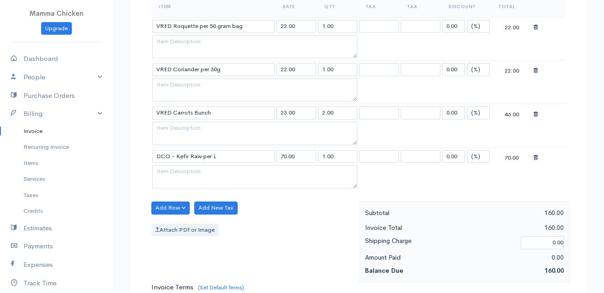
scroll to position [617, 0]
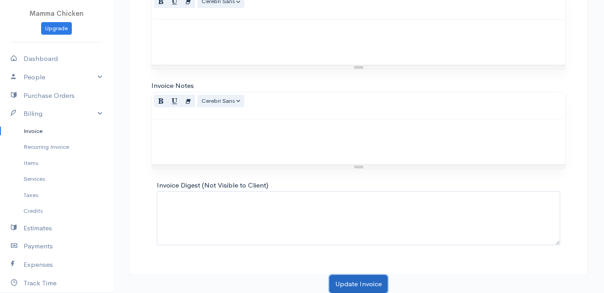
click at [362, 283] on button "Update Invoice" at bounding box center [358, 284] width 58 height 19
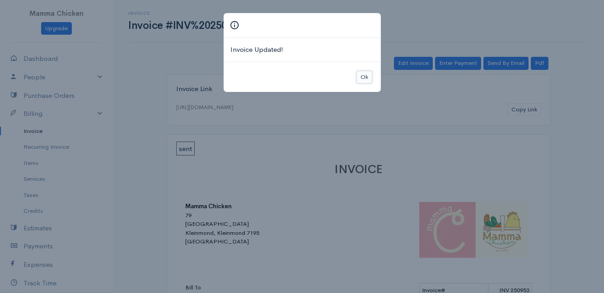
click at [363, 76] on button "Ok" at bounding box center [364, 77] width 16 height 13
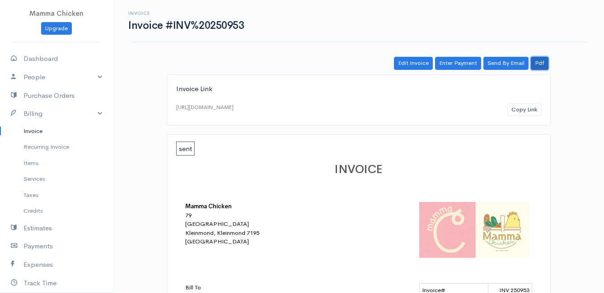
click at [542, 65] on link "Pdf" at bounding box center [540, 63] width 18 height 13
click at [30, 130] on link "Invoice" at bounding box center [56, 131] width 113 height 16
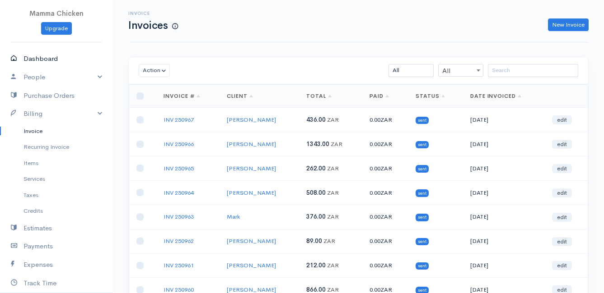
click at [48, 61] on link "Dashboard" at bounding box center [56, 59] width 113 height 19
select select "thistoyear"
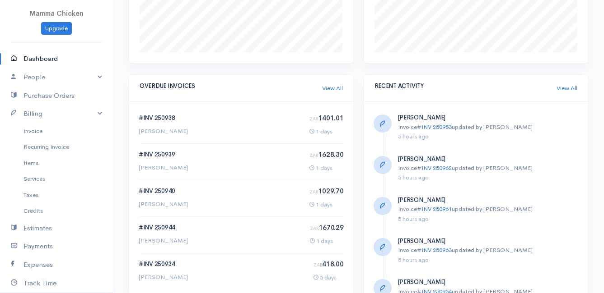
scroll to position [542, 0]
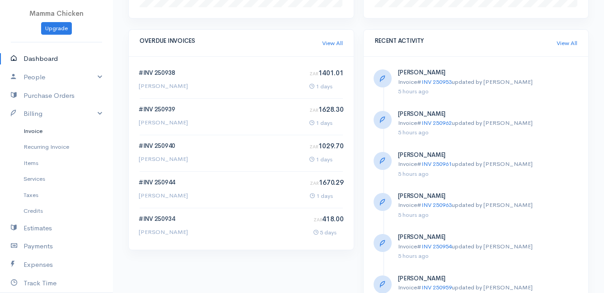
click at [34, 129] on link "Invoice" at bounding box center [56, 131] width 113 height 16
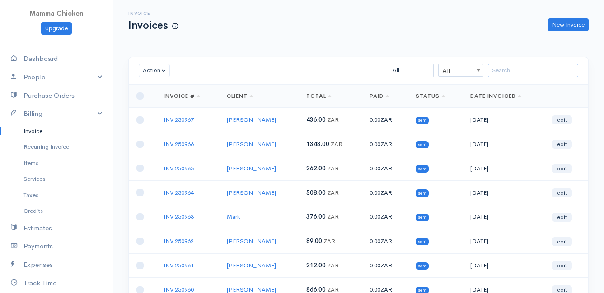
click at [515, 70] on input "search" at bounding box center [533, 70] width 90 height 13
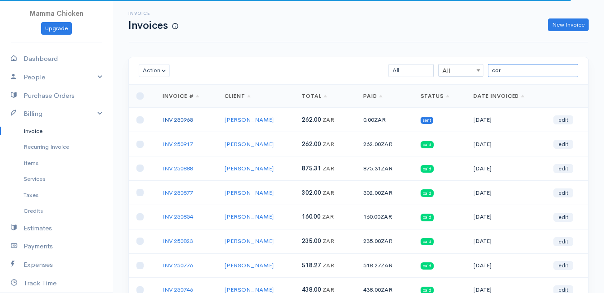
type input "cor"
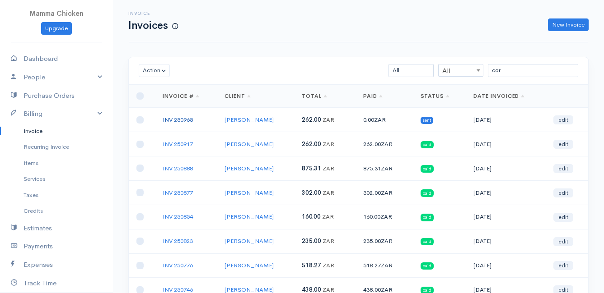
click at [185, 118] on link "INV 250965" at bounding box center [178, 120] width 30 height 8
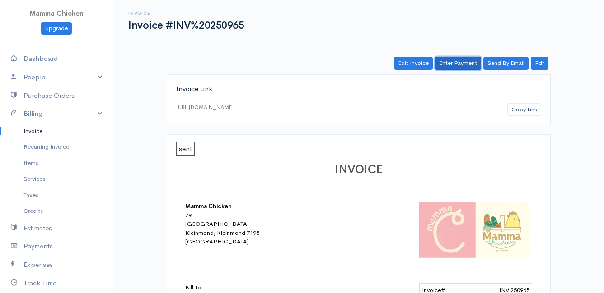
click at [460, 61] on link "Enter Payment" at bounding box center [458, 63] width 46 height 13
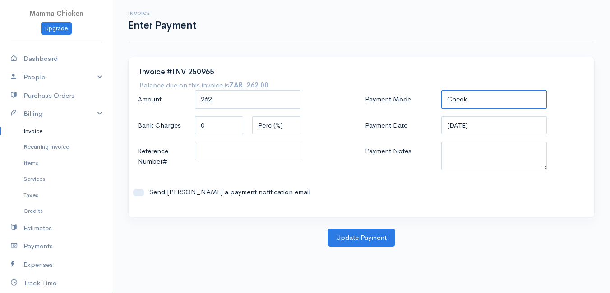
click at [470, 99] on select "Check Bank Transfer Credit Cash Debit ACH VISA MASTERCARD AMEX DISCOVER DINERS …" at bounding box center [495, 99] width 106 height 19
select select "Bank Transfer"
click at [442, 90] on select "Check Bank Transfer Credit Cash Debit ACH VISA MASTERCARD AMEX DISCOVER DINERS …" at bounding box center [495, 99] width 106 height 19
click at [364, 237] on button "Update Payment" at bounding box center [362, 238] width 68 height 19
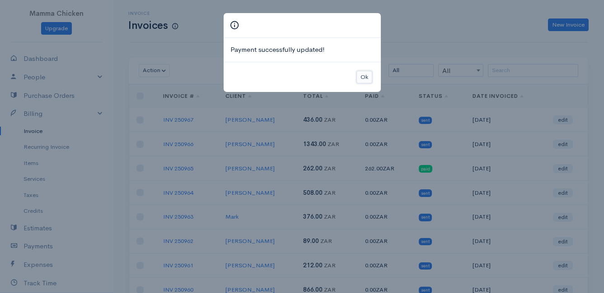
click at [366, 79] on button "Ok" at bounding box center [364, 77] width 16 height 13
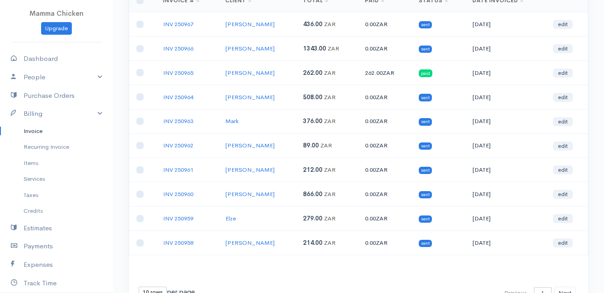
scroll to position [141, 0]
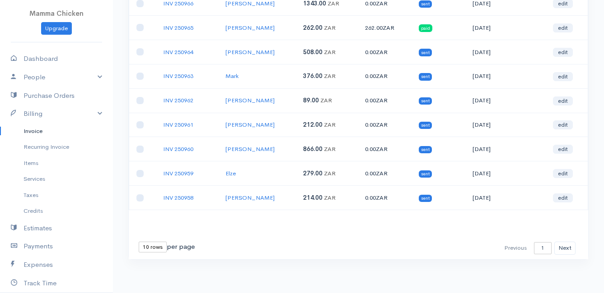
click at [154, 249] on select "10 rows 25 rows 50 rows" at bounding box center [153, 247] width 28 height 11
select select "50"
click at [139, 242] on select "10 rows 25 rows 50 rows" at bounding box center [153, 247] width 28 height 11
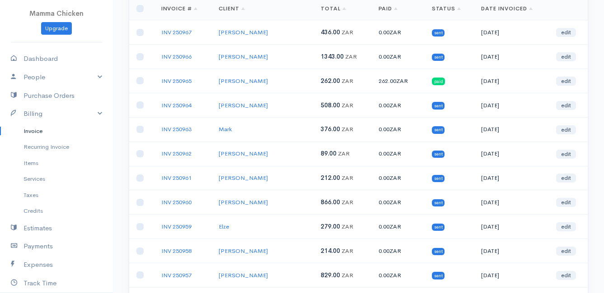
scroll to position [0, 0]
